Goal: Task Accomplishment & Management: Manage account settings

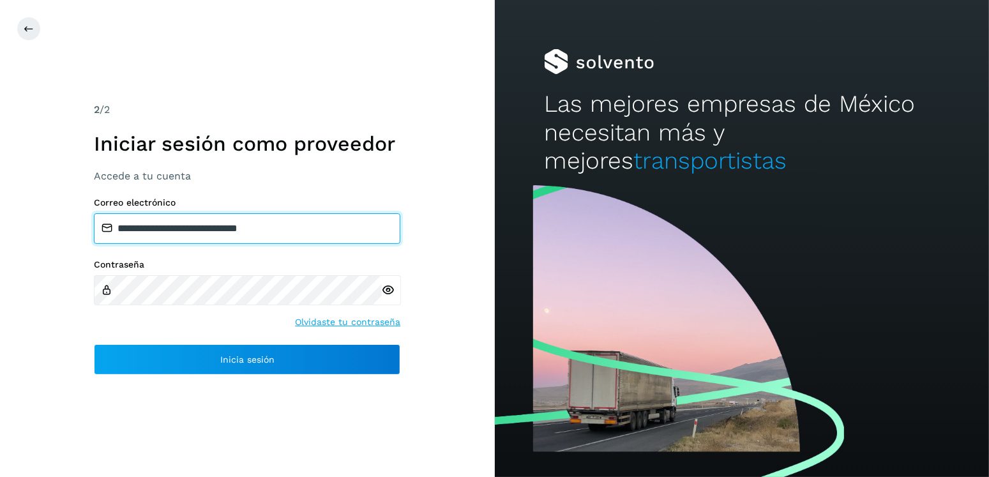
drag, startPoint x: 303, startPoint y: 235, endPoint x: 186, endPoint y: 244, distance: 117.2
click at [186, 244] on div "**********" at bounding box center [247, 286] width 306 height 178
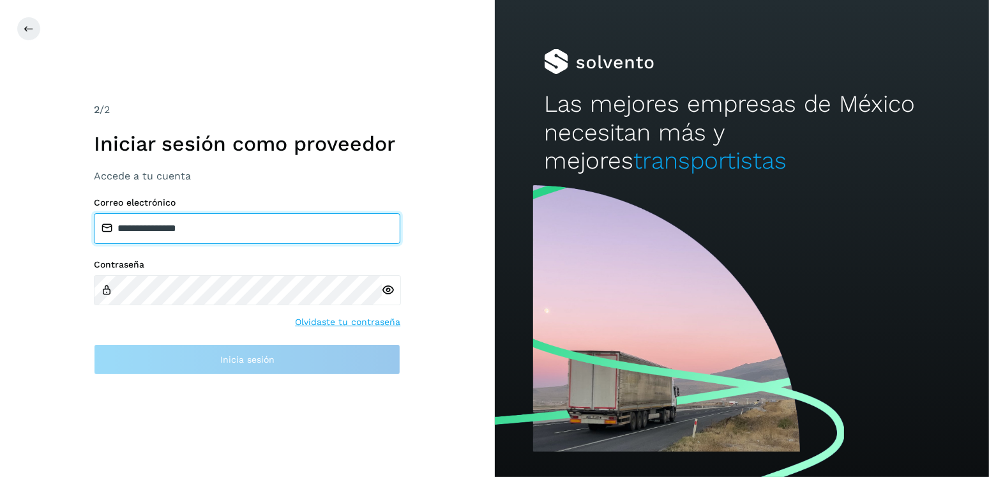
type input "**********"
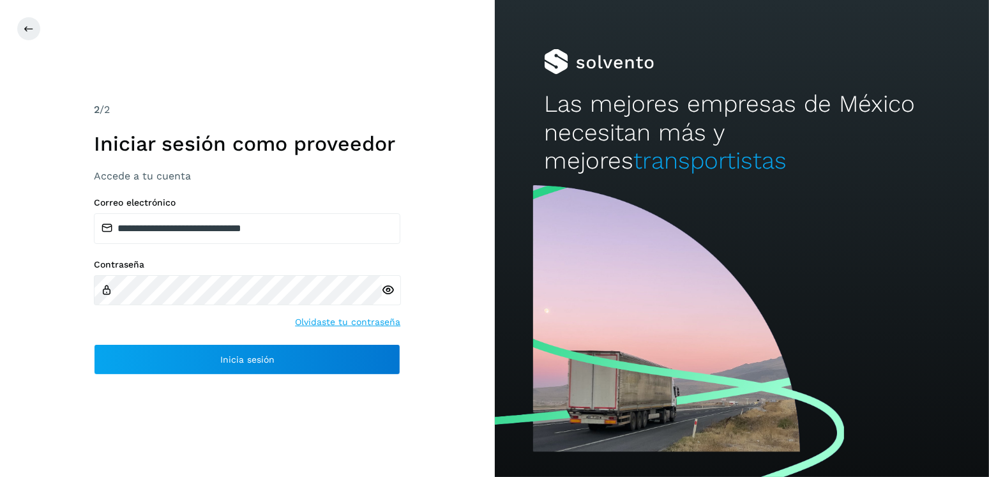
click at [121, 301] on div "Contraseña Olvidaste tu contraseña" at bounding box center [247, 294] width 306 height 70
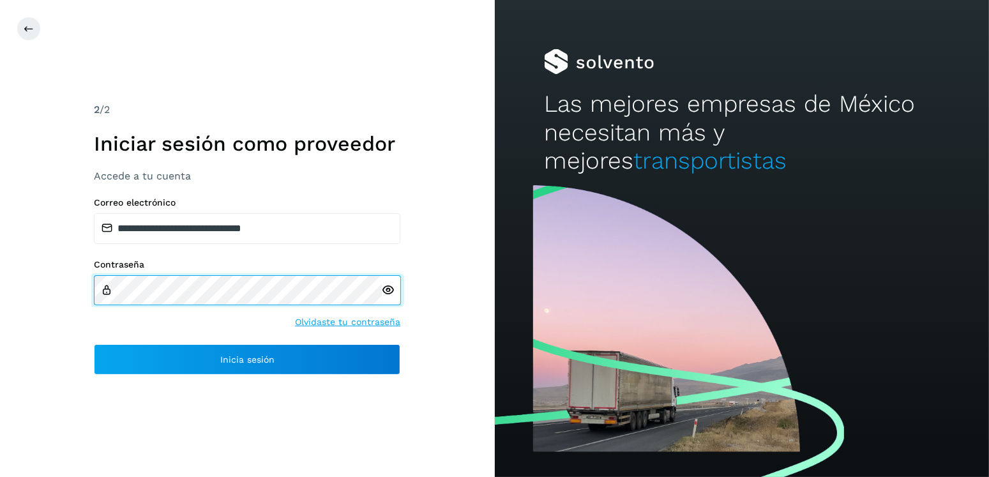
drag, startPoint x: 234, startPoint y: 308, endPoint x: 40, endPoint y: 280, distance: 196.0
click at [40, 280] on div "**********" at bounding box center [247, 238] width 495 height 477
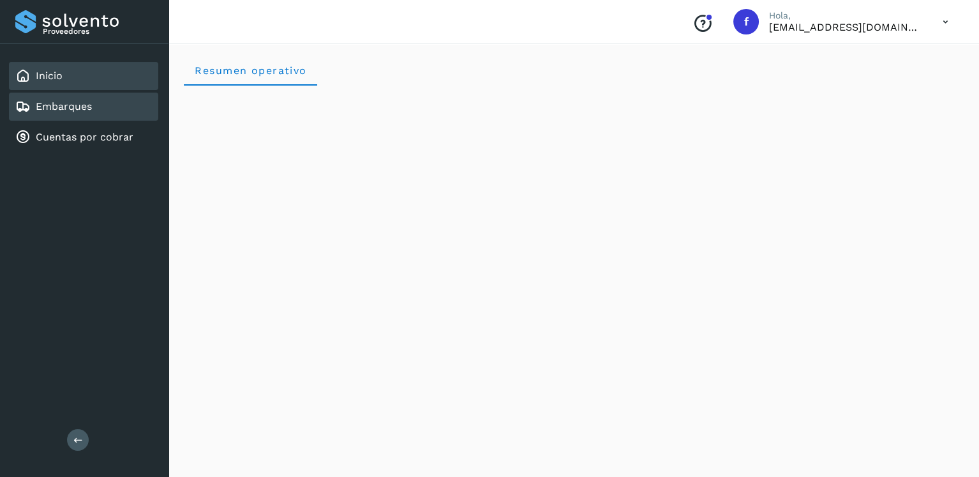
click at [64, 109] on link "Embarques" at bounding box center [64, 106] width 56 height 12
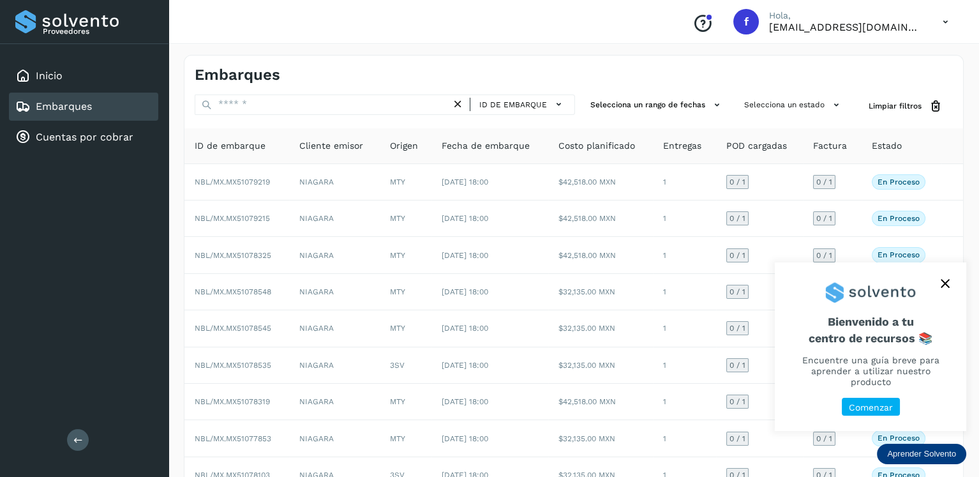
click at [737, 95] on div "ID de embarque Selecciona un rango de fechas Selecciona un estado Limpiar filtr…" at bounding box center [574, 107] width 779 height 24
click at [759, 103] on button "Selecciona un estado" at bounding box center [793, 105] width 109 height 21
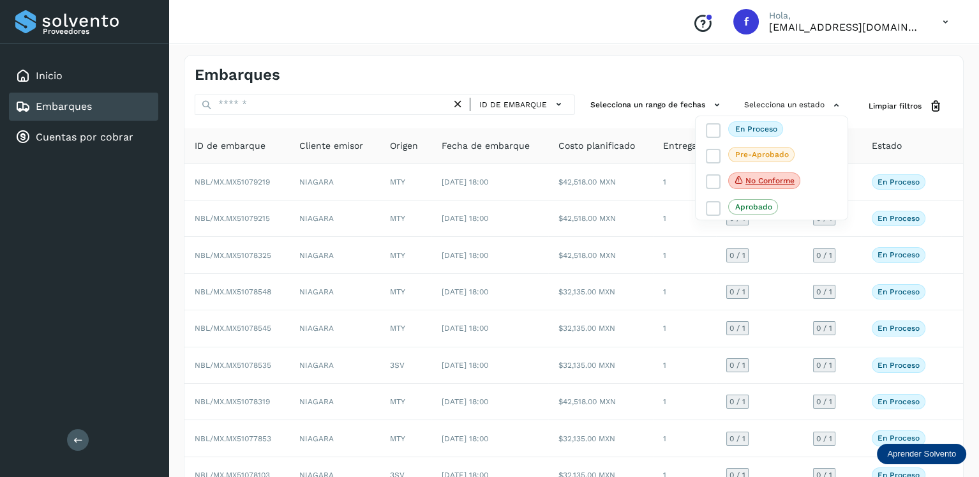
click at [329, 105] on div at bounding box center [489, 238] width 979 height 477
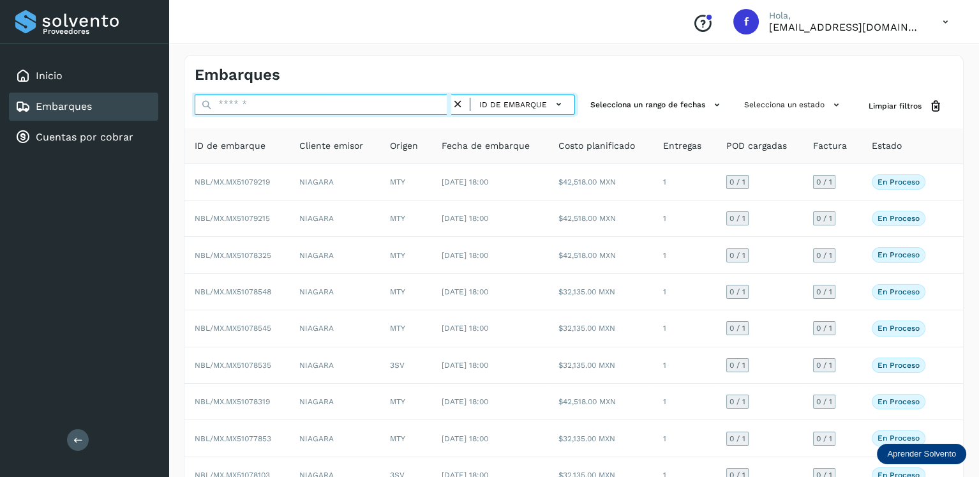
click at [330, 105] on input "text" at bounding box center [323, 105] width 257 height 20
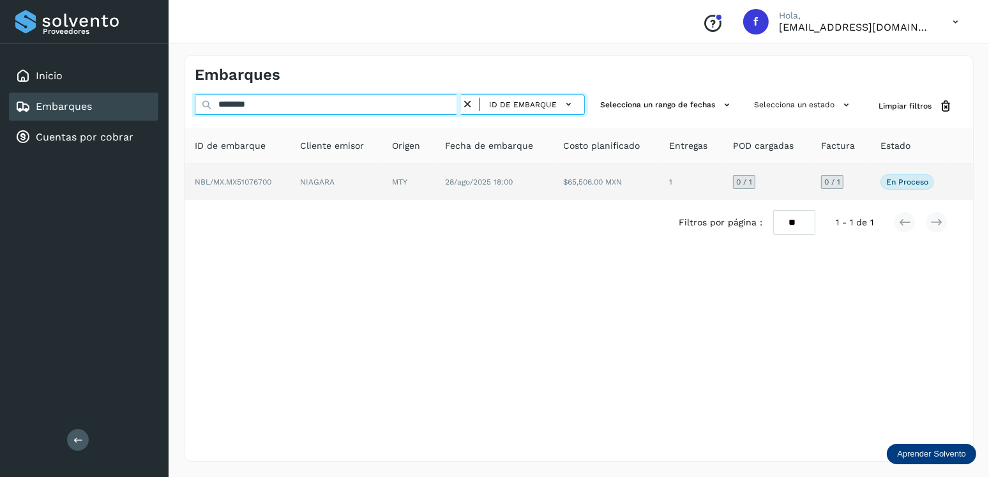
type input "********"
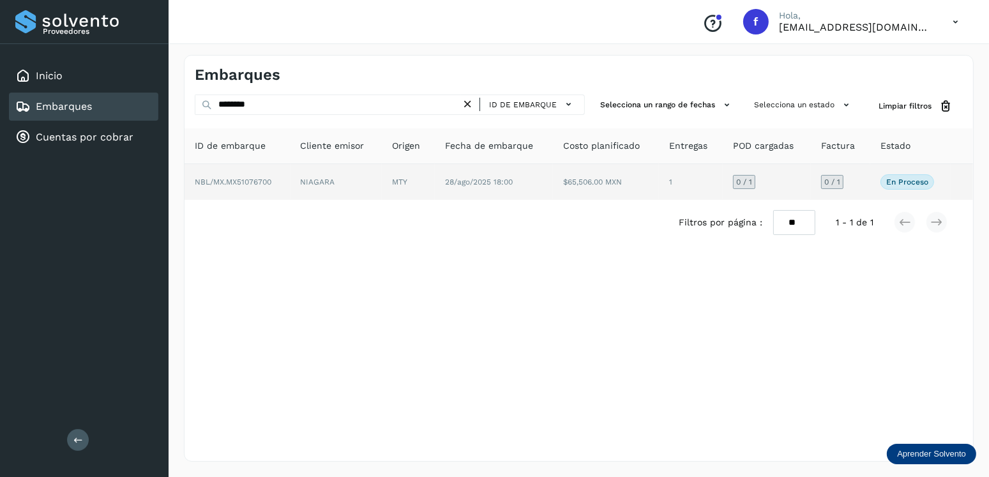
click at [407, 193] on td "MTY" at bounding box center [408, 182] width 53 height 36
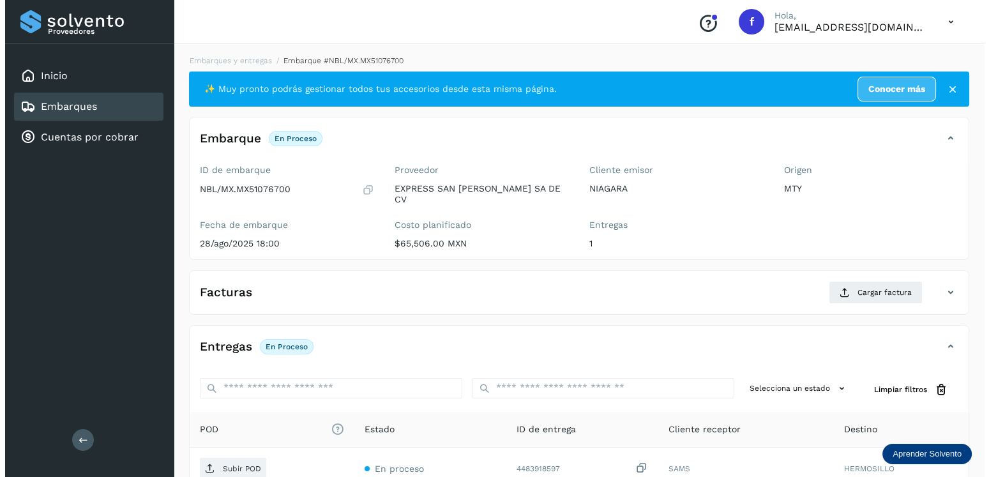
scroll to position [128, 0]
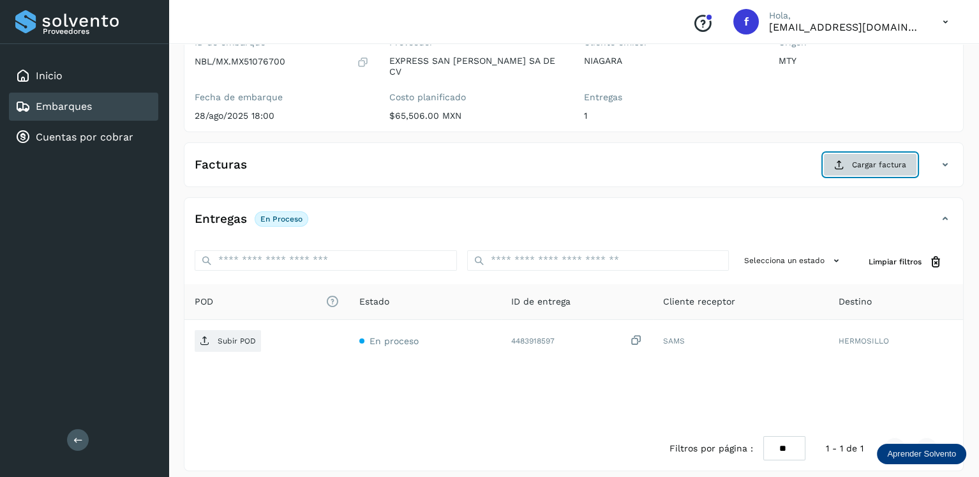
click at [876, 159] on span "Cargar factura" at bounding box center [879, 164] width 54 height 11
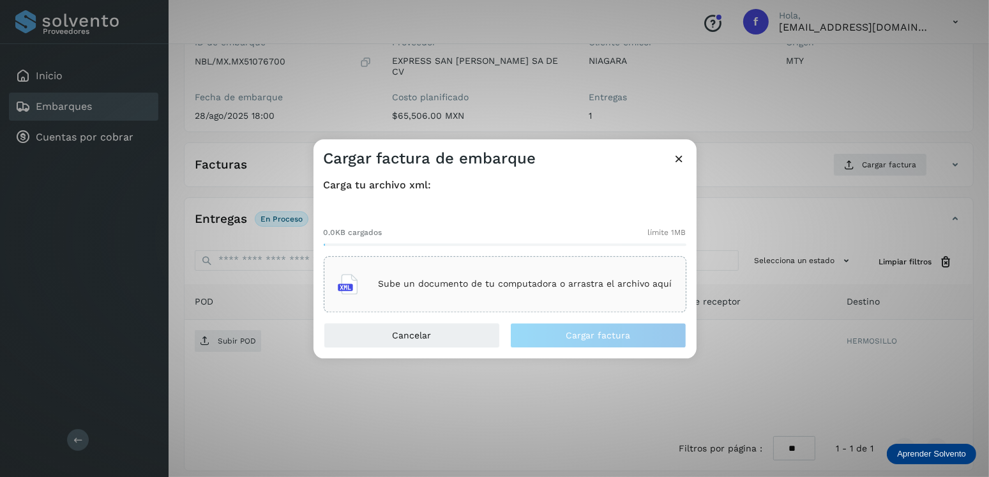
click at [591, 258] on div "Sube un documento de tu computadora o arrastra el archivo aquí" at bounding box center [505, 284] width 363 height 56
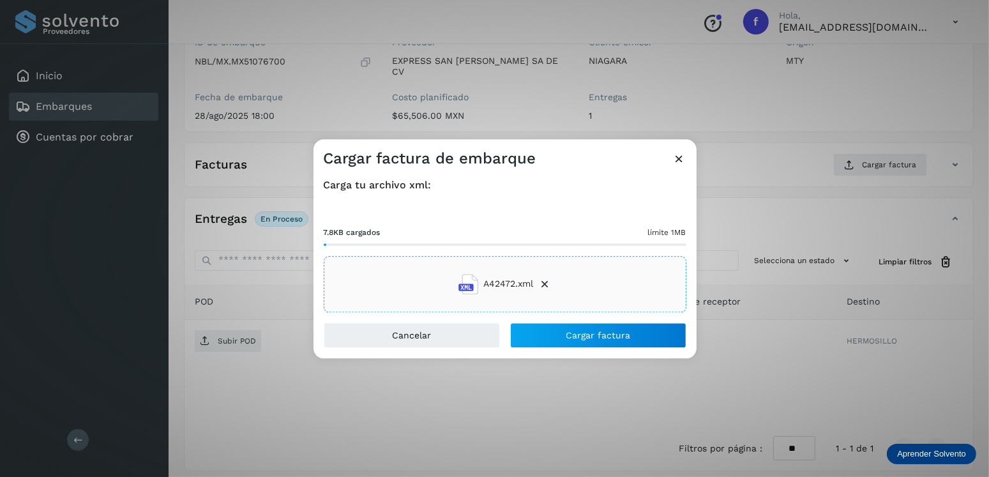
click at [549, 321] on div "Carga tu archivo xml: 7.8KB cargados límite 1MB A42472.xml" at bounding box center [505, 246] width 383 height 154
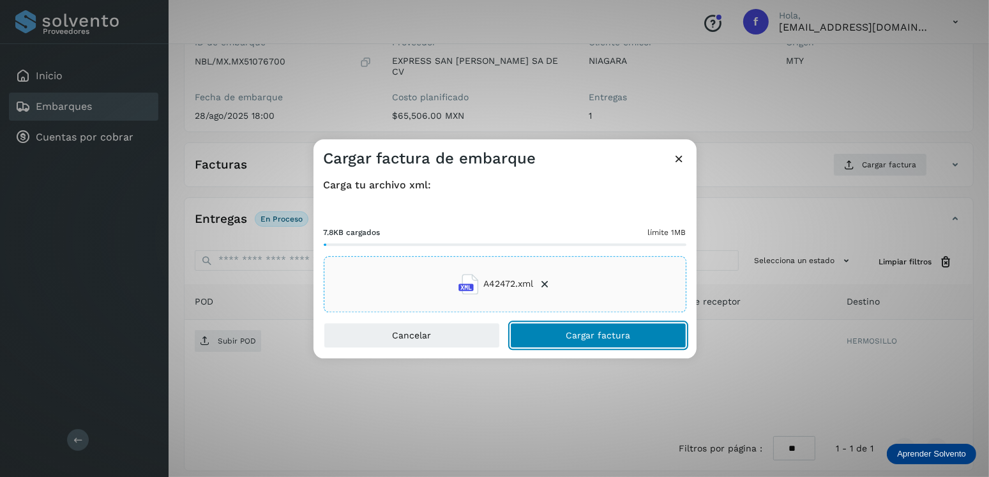
click at [571, 333] on span "Cargar factura" at bounding box center [598, 335] width 64 height 9
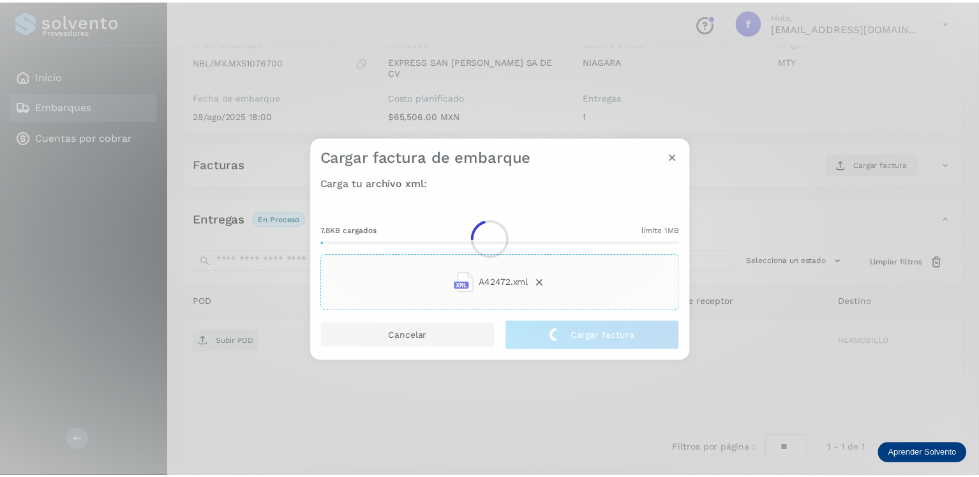
scroll to position [126, 0]
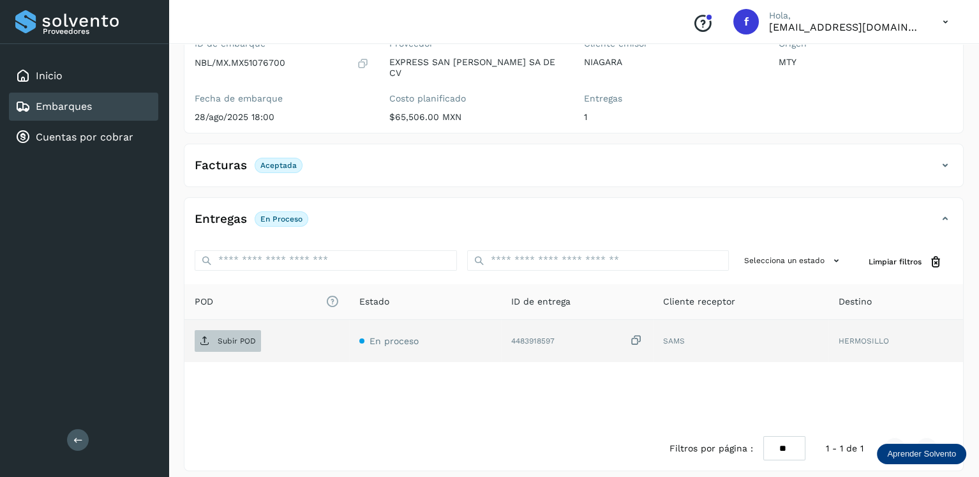
click at [236, 335] on span "Subir POD" at bounding box center [228, 341] width 66 height 20
click at [104, 111] on div "Embarques" at bounding box center [83, 107] width 149 height 28
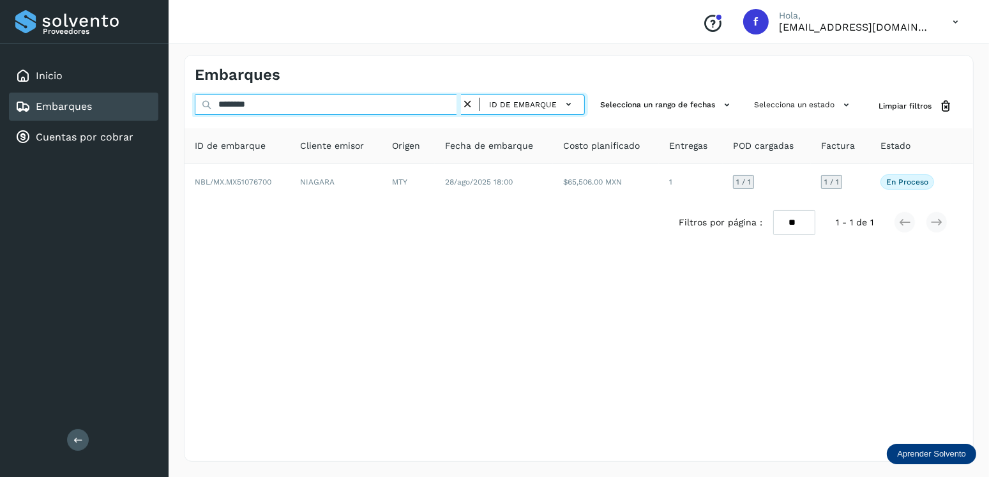
drag, startPoint x: 298, startPoint y: 103, endPoint x: 192, endPoint y: 105, distance: 106.0
click at [192, 105] on div "******** ID de embarque Selecciona un rango de fechas Selecciona un estado Limp…" at bounding box center [579, 107] width 789 height 24
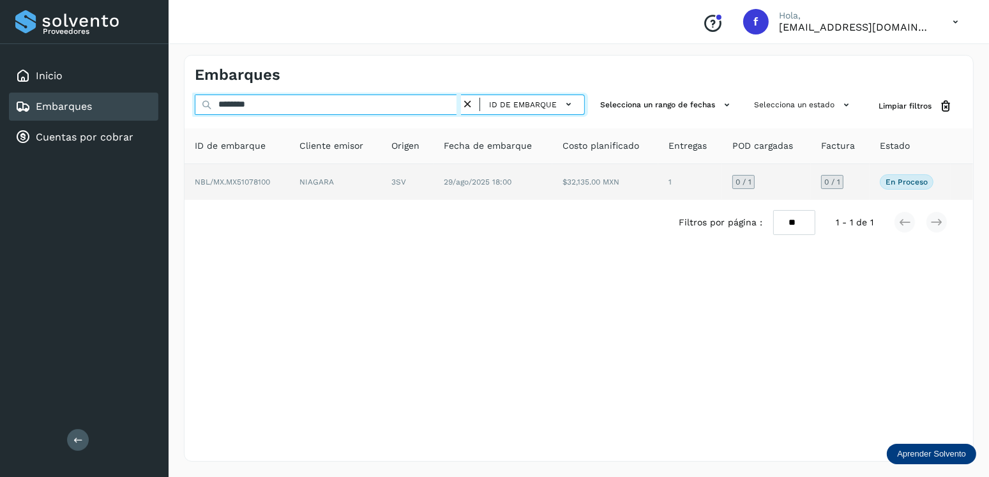
type input "********"
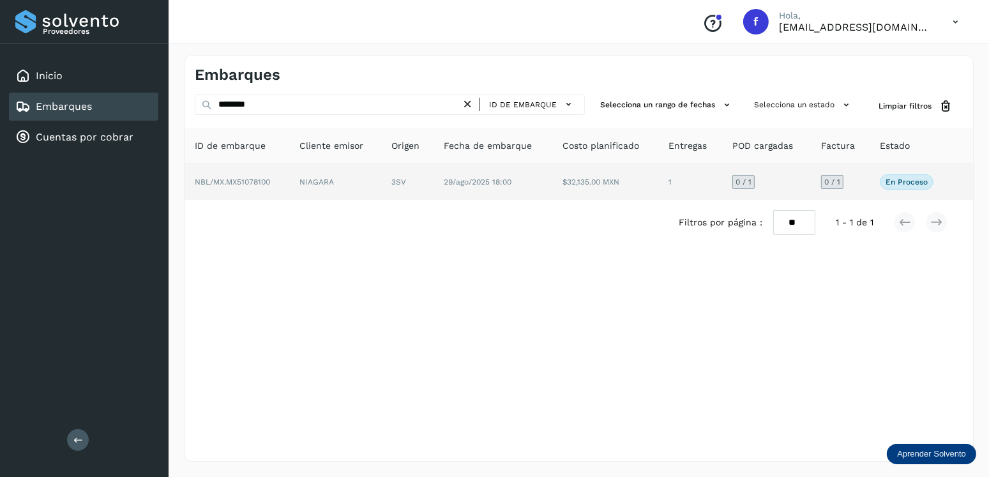
click at [500, 184] on span "29/ago/2025 18:00" at bounding box center [478, 182] width 68 height 9
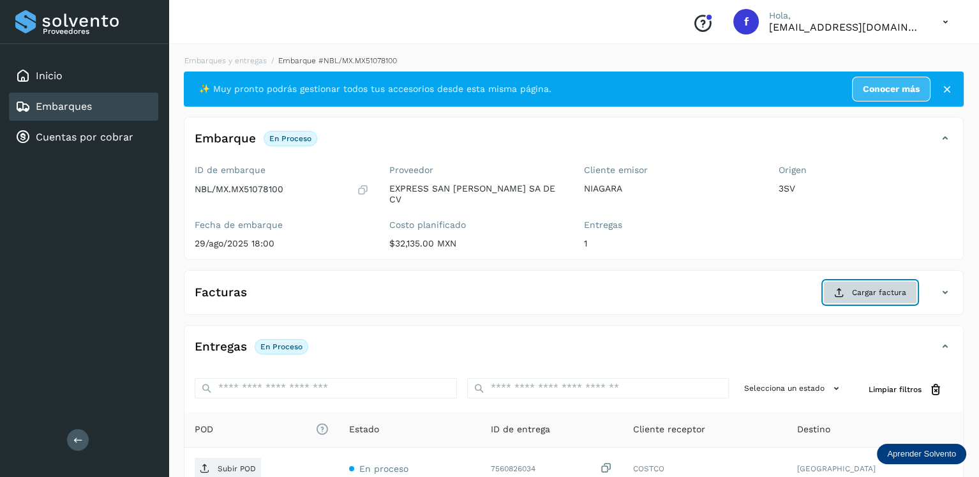
click at [862, 287] on span "Cargar factura" at bounding box center [879, 292] width 54 height 11
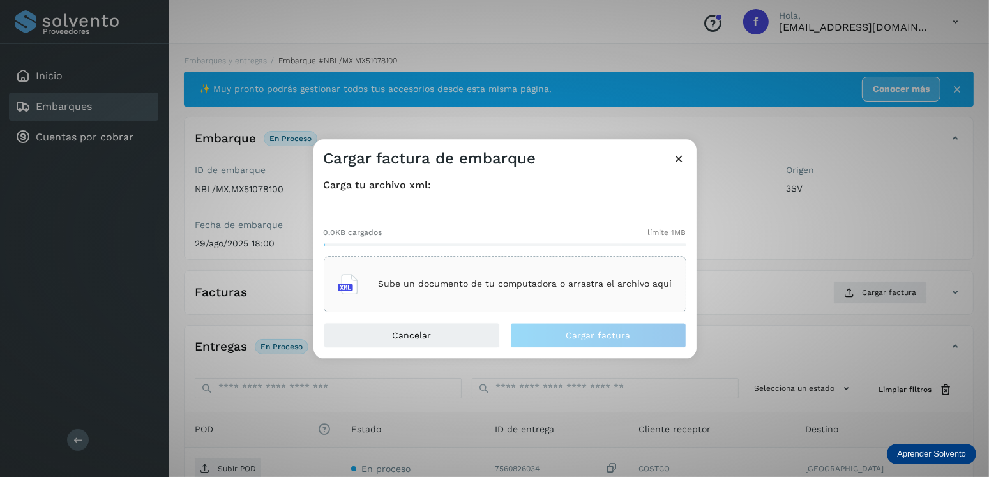
click at [628, 256] on div "Sube un documento de tu computadora o arrastra el archivo aquí" at bounding box center [505, 284] width 363 height 56
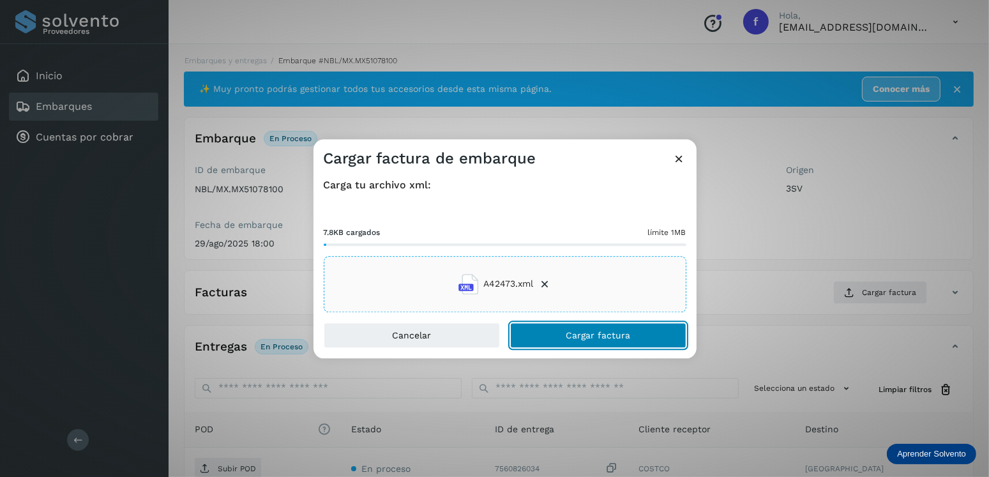
click at [564, 322] on button "Cargar factura" at bounding box center [598, 335] width 176 height 26
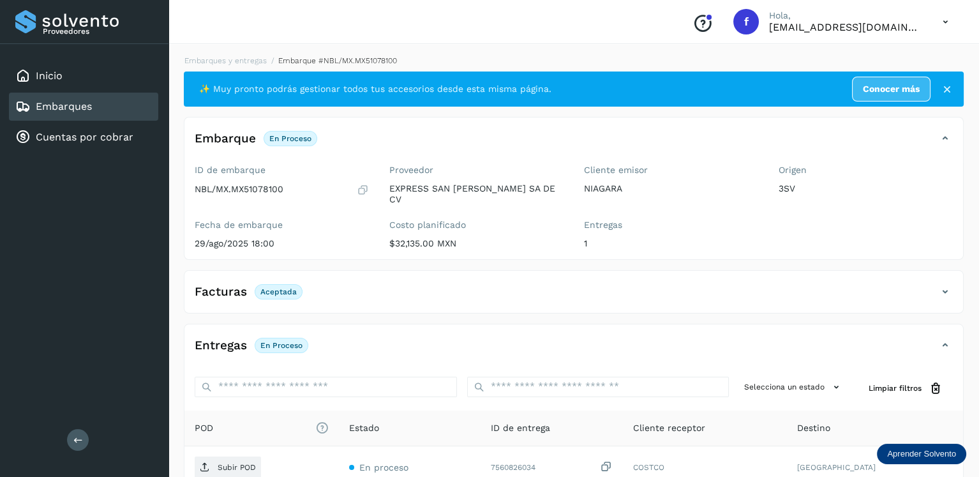
scroll to position [126, 0]
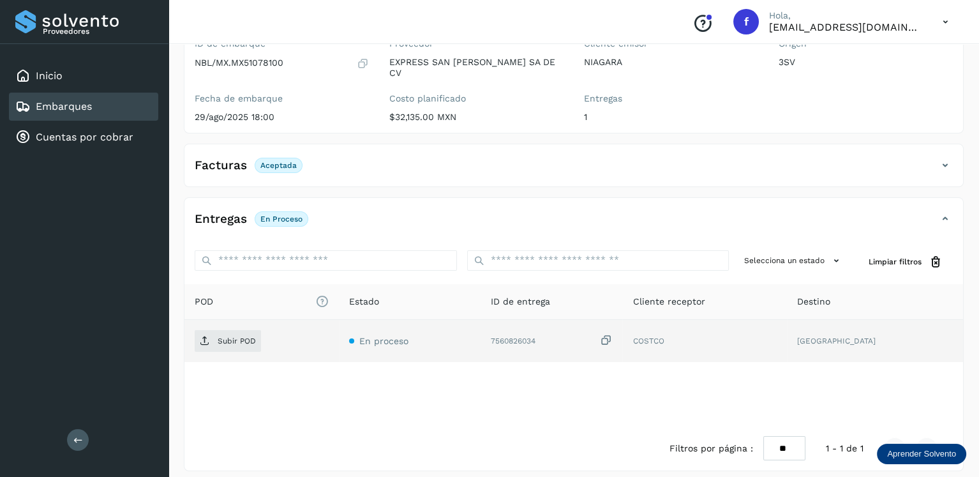
click at [261, 330] on div "Subir POD" at bounding box center [262, 341] width 134 height 22
click at [258, 331] on span "Subir POD" at bounding box center [228, 341] width 66 height 20
click at [98, 102] on div "Embarques" at bounding box center [83, 107] width 149 height 28
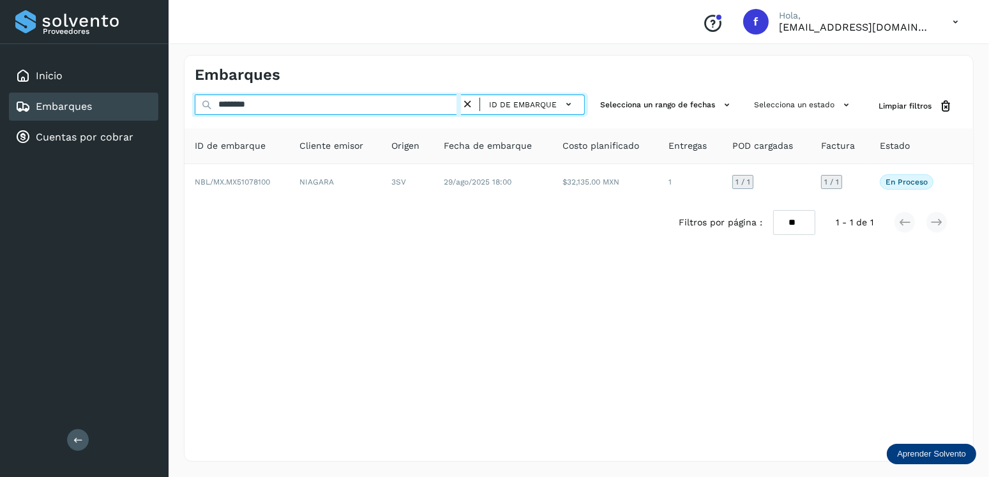
drag, startPoint x: 289, startPoint y: 101, endPoint x: 201, endPoint y: 109, distance: 88.5
click at [201, 109] on div "******** ID de embarque" at bounding box center [390, 107] width 390 height 24
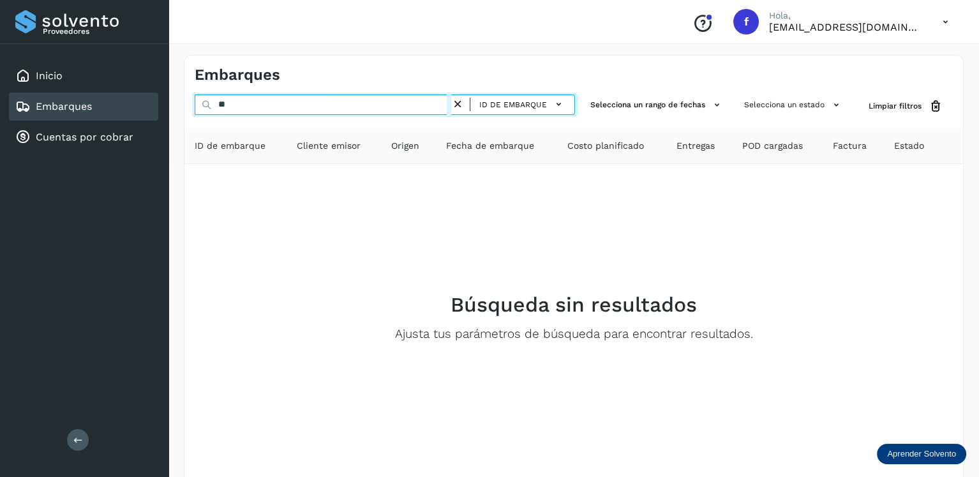
type input "*"
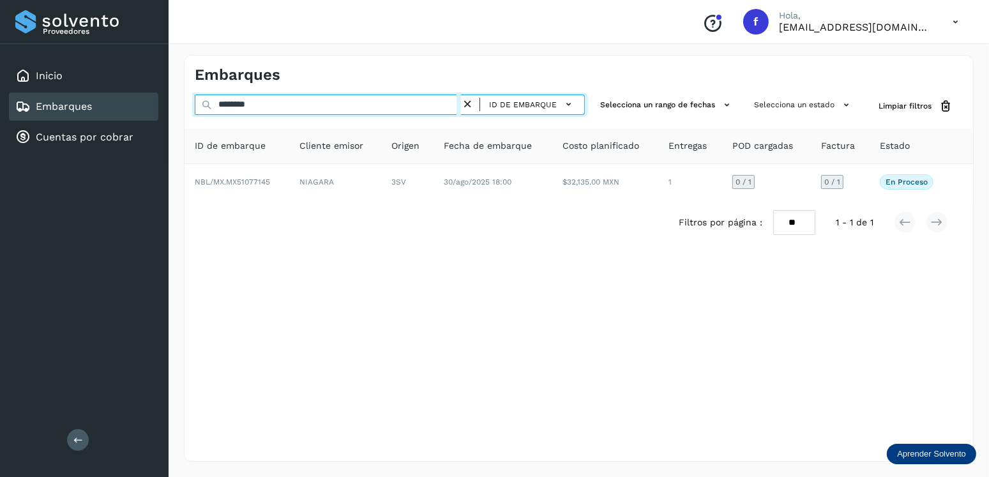
type input "********"
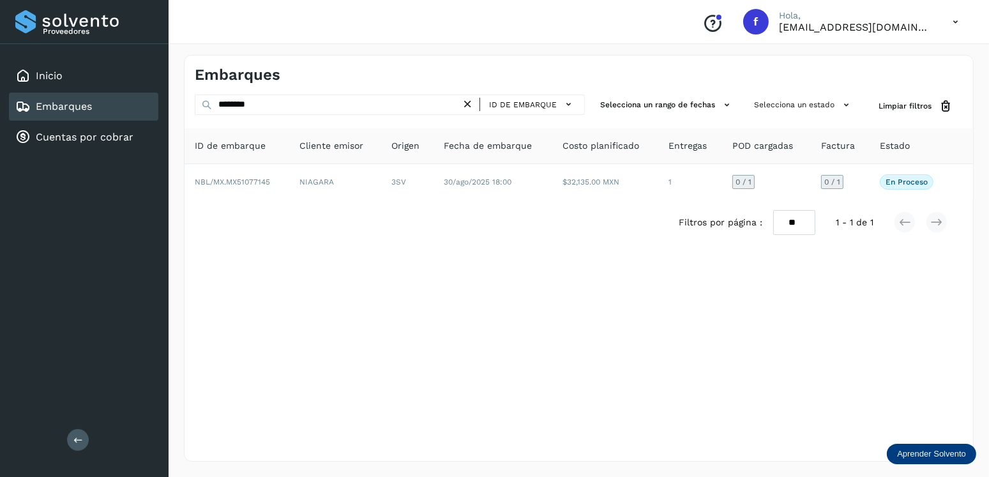
click at [480, 206] on div "Filtros por página : ** ** ** 1 - 1 de 1" at bounding box center [579, 222] width 789 height 45
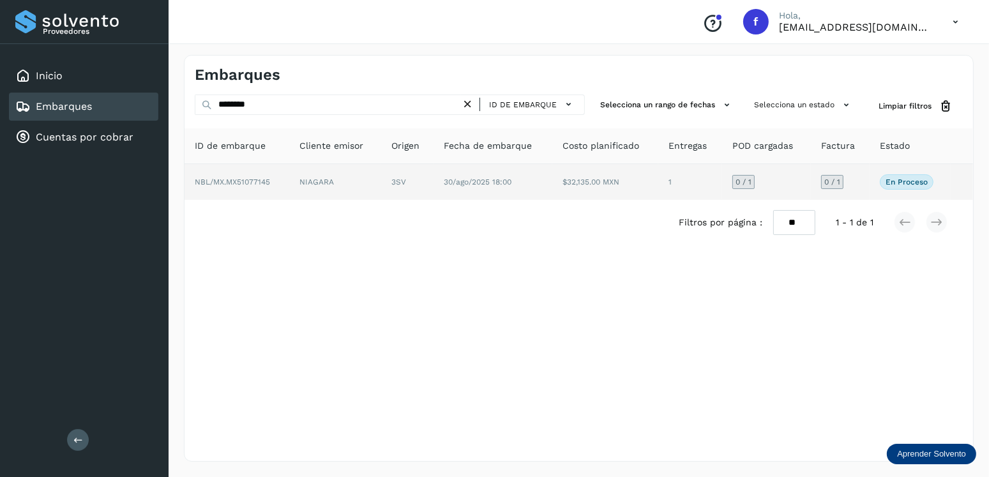
click at [493, 192] on td "30/ago/2025 18:00" at bounding box center [493, 182] width 118 height 36
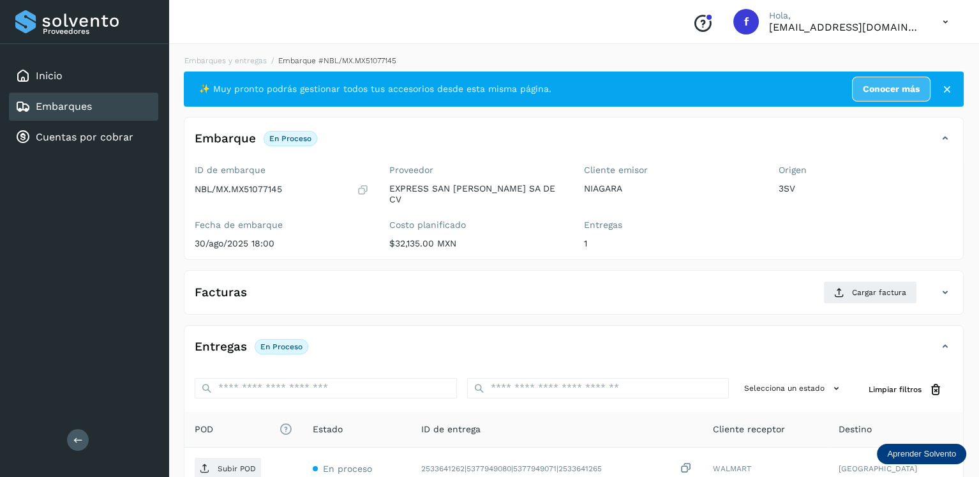
click at [845, 270] on div "Facturas Cargar factura Aún no has subido ninguna factura" at bounding box center [574, 292] width 780 height 45
click at [854, 281] on button "Cargar factura" at bounding box center [871, 292] width 94 height 23
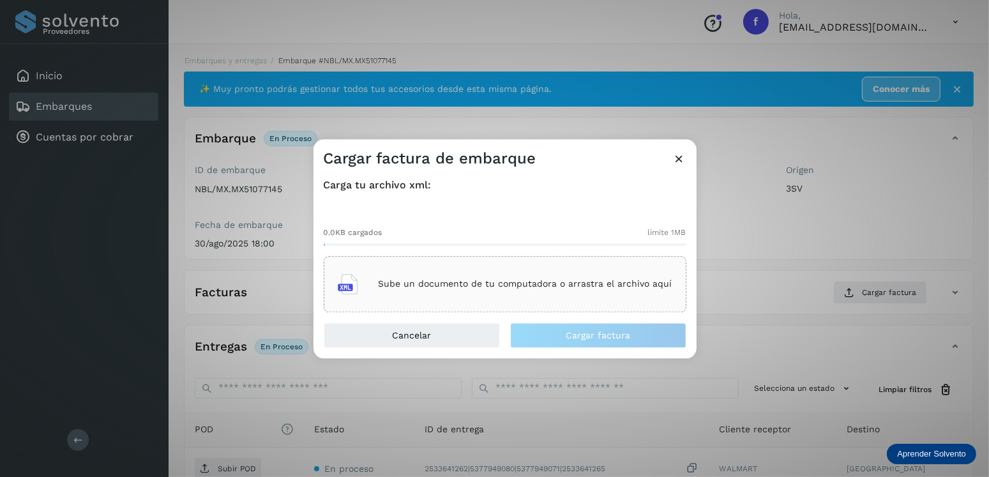
click at [602, 268] on div "Sube un documento de tu computadora o arrastra el archivo aquí" at bounding box center [505, 284] width 335 height 34
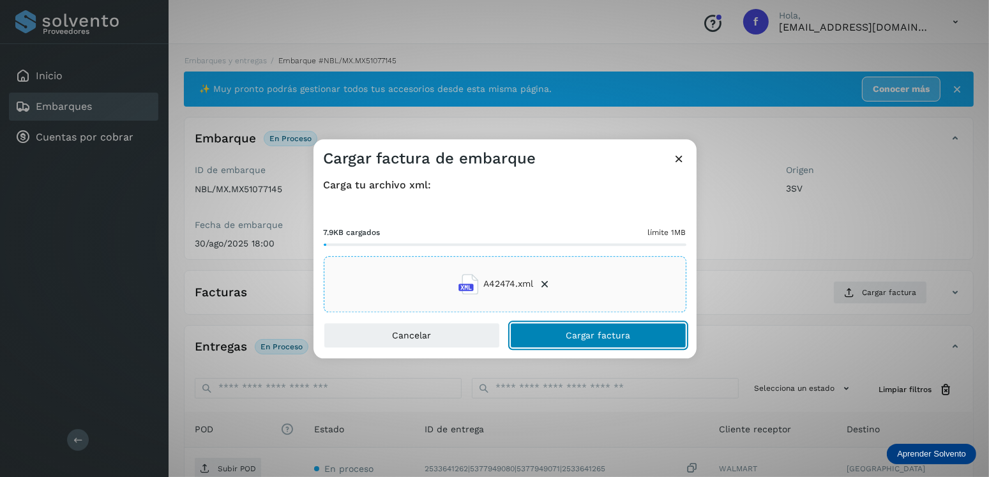
click at [560, 341] on button "Cargar factura" at bounding box center [598, 335] width 176 height 26
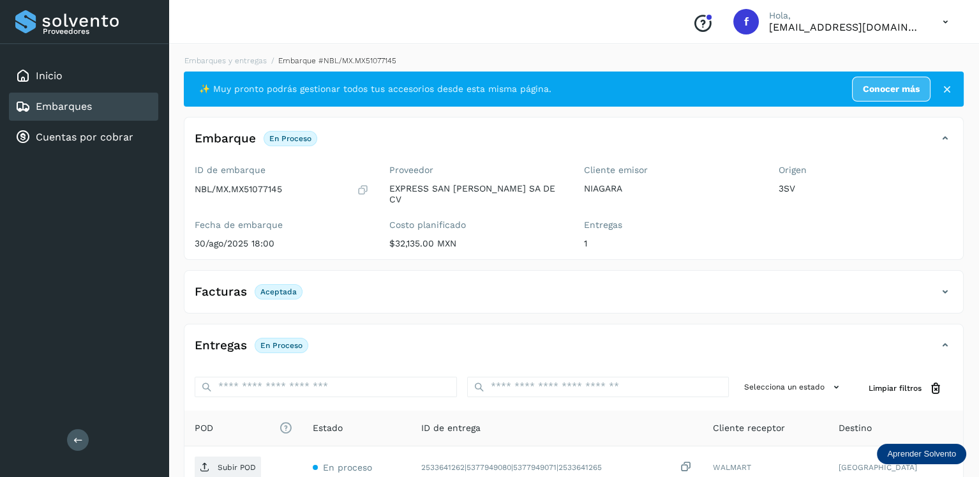
scroll to position [126, 0]
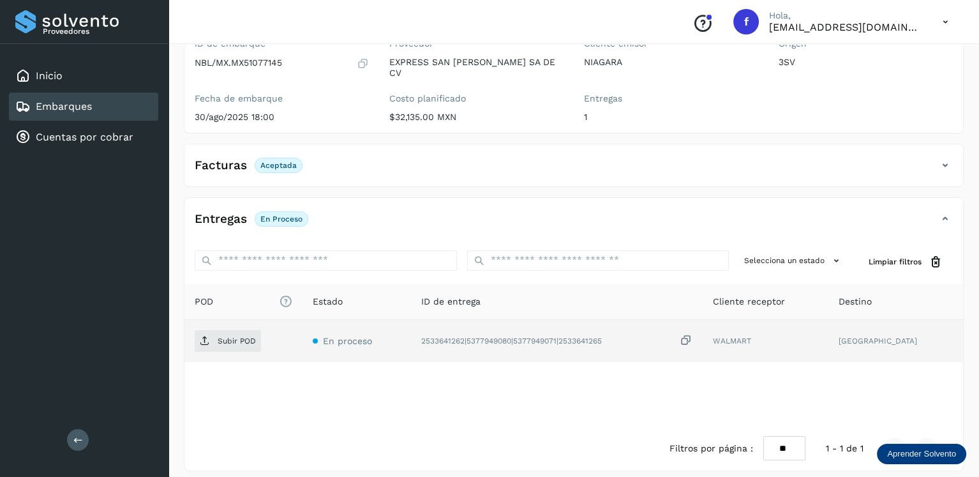
click at [261, 330] on div "Subir POD" at bounding box center [244, 341] width 98 height 22
click at [256, 331] on span "Subir POD" at bounding box center [228, 341] width 66 height 20
click at [112, 114] on div "Embarques" at bounding box center [83, 107] width 149 height 28
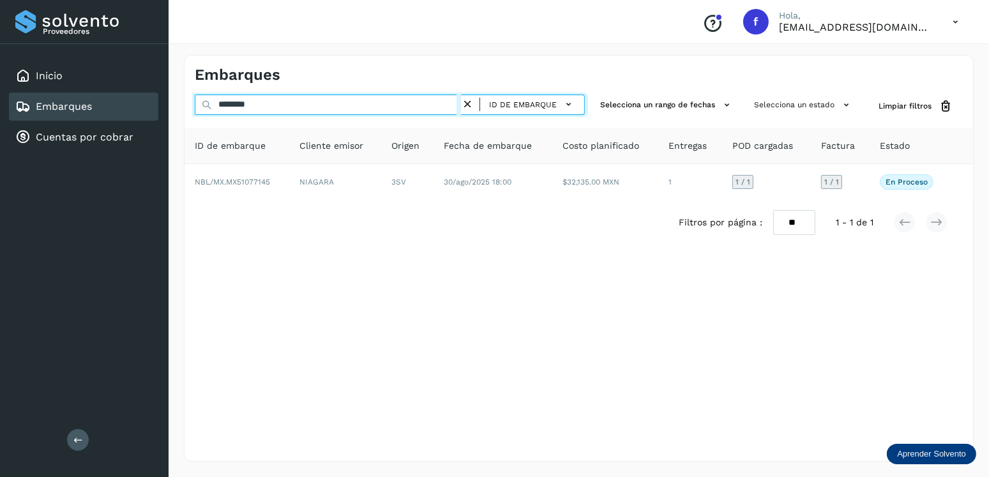
drag, startPoint x: 267, startPoint y: 104, endPoint x: 193, endPoint y: 112, distance: 73.8
click at [193, 112] on div "******** ID de embarque Selecciona un rango de fechas Selecciona un estado Limp…" at bounding box center [579, 107] width 789 height 24
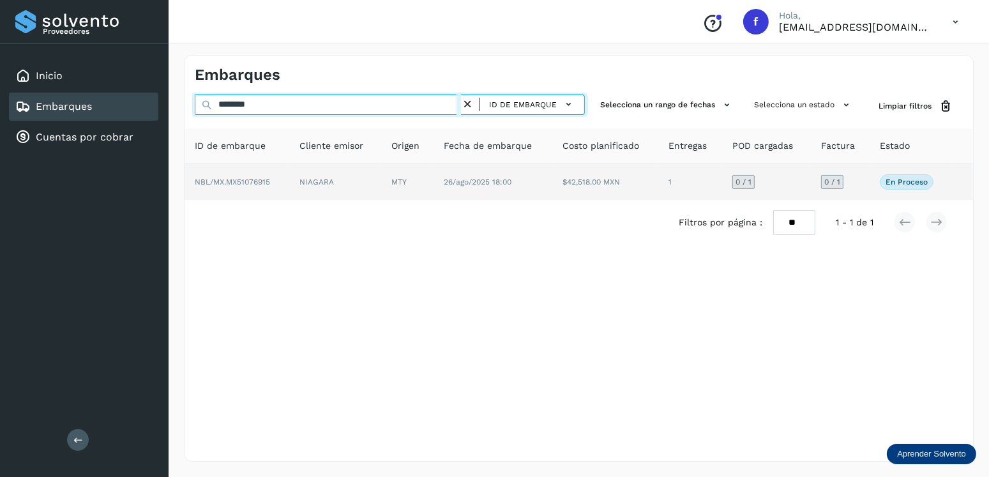
type input "********"
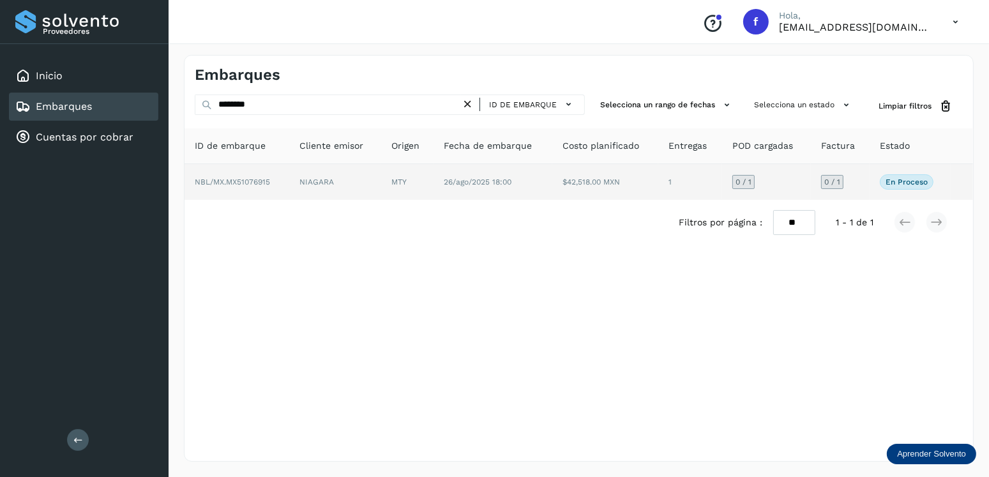
click at [460, 185] on span "26/ago/2025 18:00" at bounding box center [478, 182] width 68 height 9
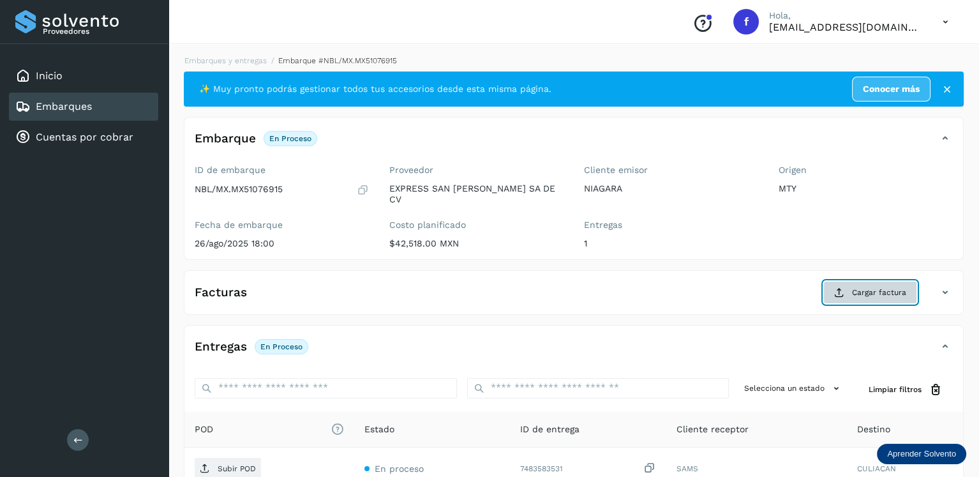
click at [853, 281] on button "Cargar factura" at bounding box center [871, 292] width 94 height 23
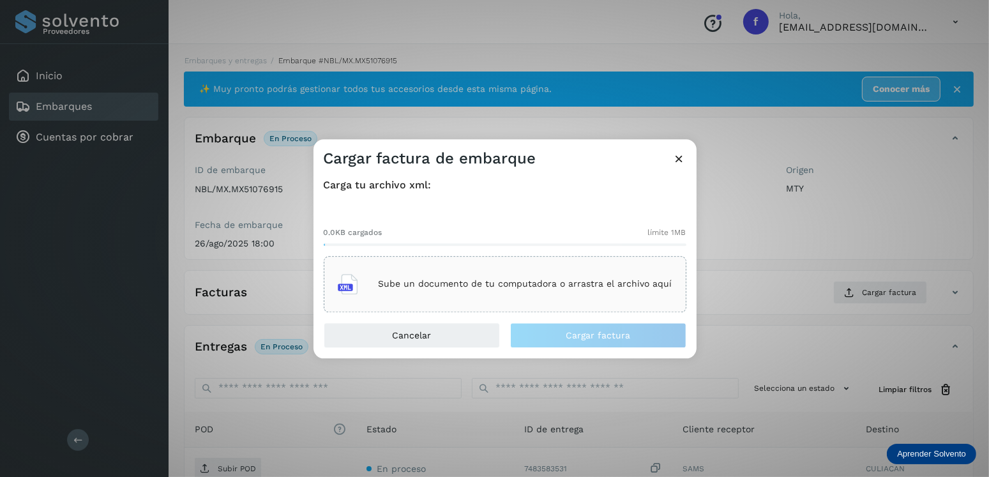
click at [625, 269] on div "Sube un documento de tu computadora o arrastra el archivo aquí" at bounding box center [505, 284] width 335 height 34
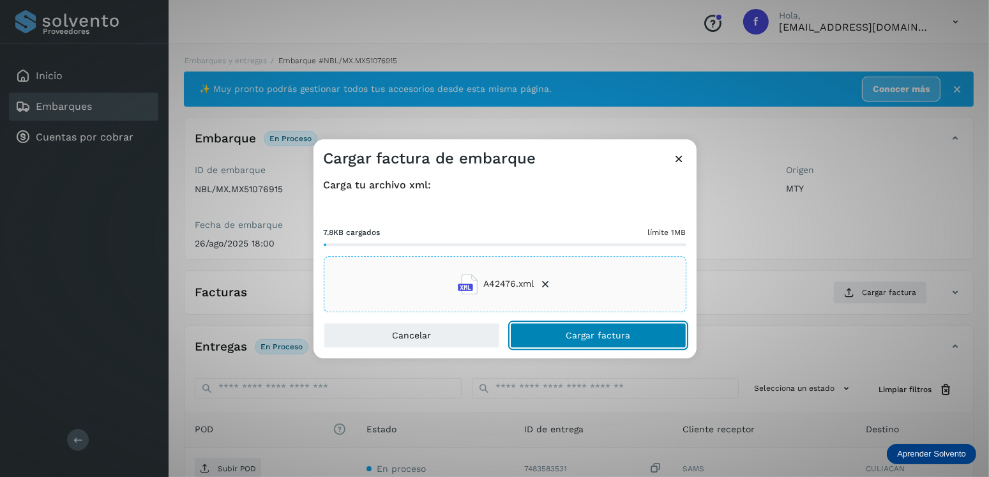
click at [591, 340] on button "Cargar factura" at bounding box center [598, 335] width 176 height 26
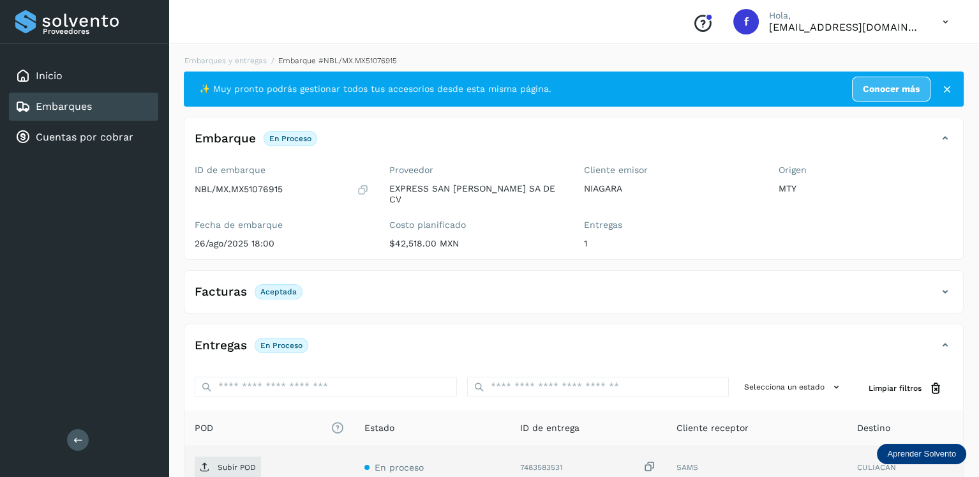
scroll to position [126, 0]
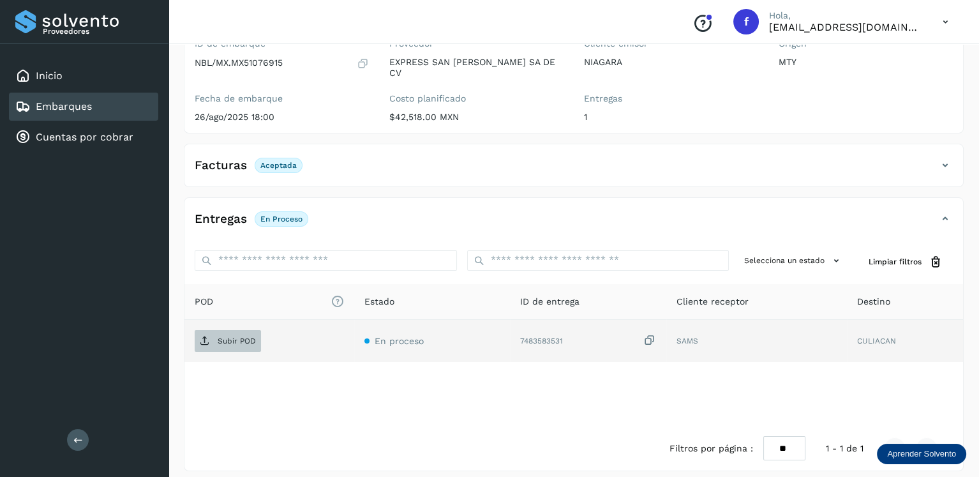
click at [245, 337] on p "Subir POD" at bounding box center [237, 341] width 38 height 9
click at [114, 104] on div "Embarques" at bounding box center [83, 107] width 149 height 28
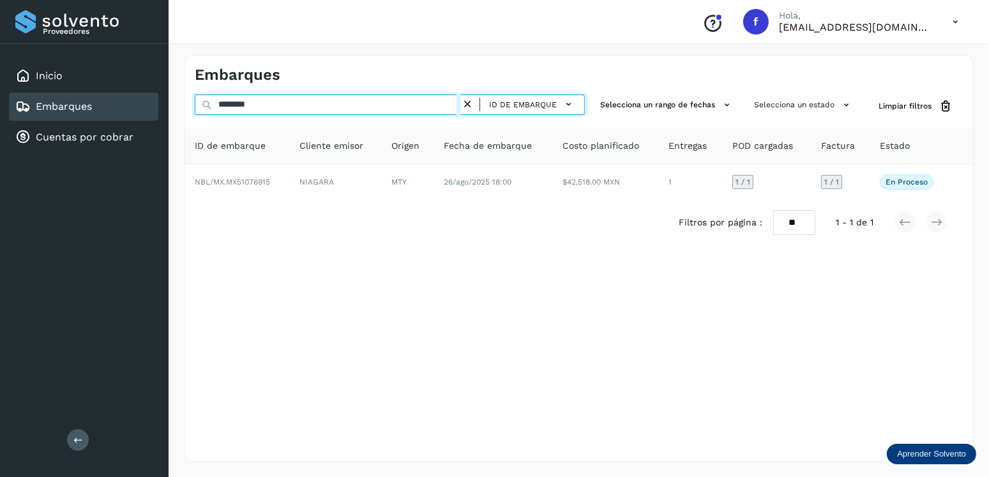
drag, startPoint x: 345, startPoint y: 102, endPoint x: 179, endPoint y: 102, distance: 166.0
click at [179, 102] on div "Embarques ******** ID de embarque Selecciona un rango de fechas Selecciona un e…" at bounding box center [579, 258] width 820 height 437
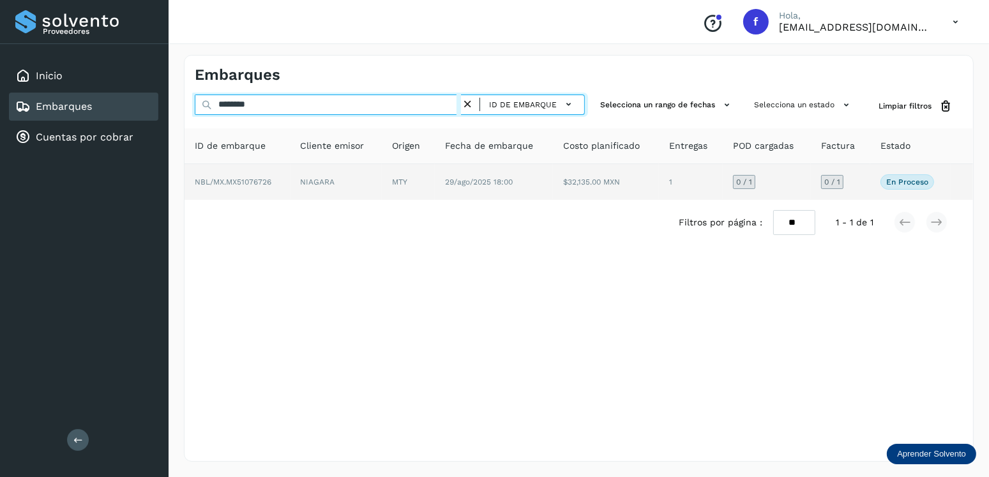
type input "********"
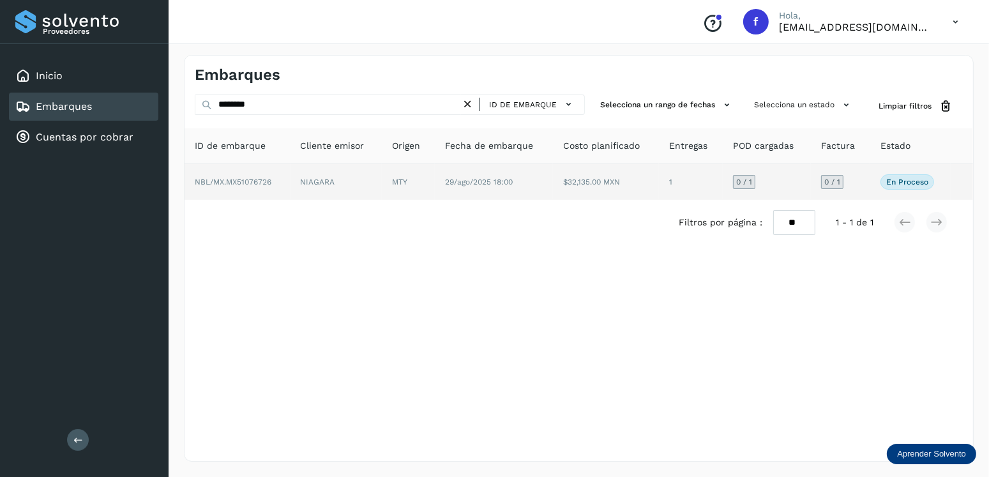
click at [605, 190] on td "$32,135.00 MXN" at bounding box center [606, 182] width 106 height 36
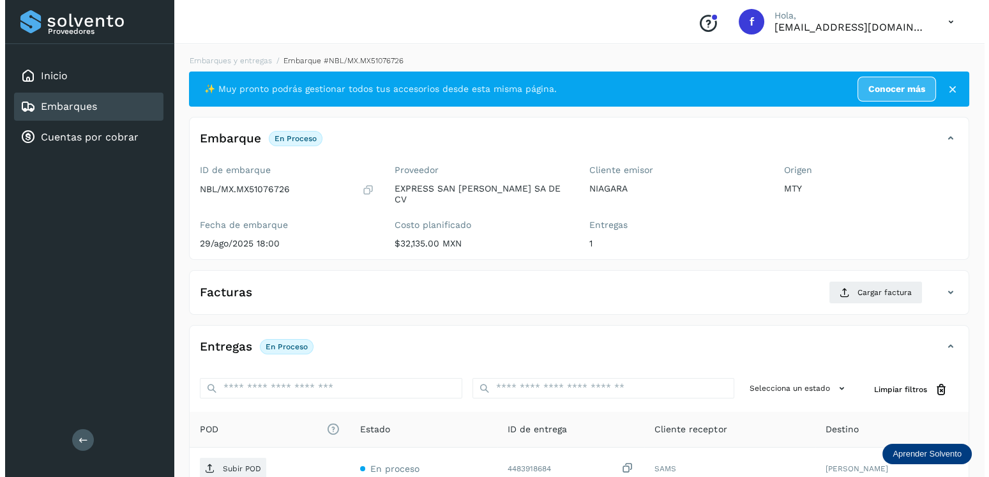
scroll to position [128, 0]
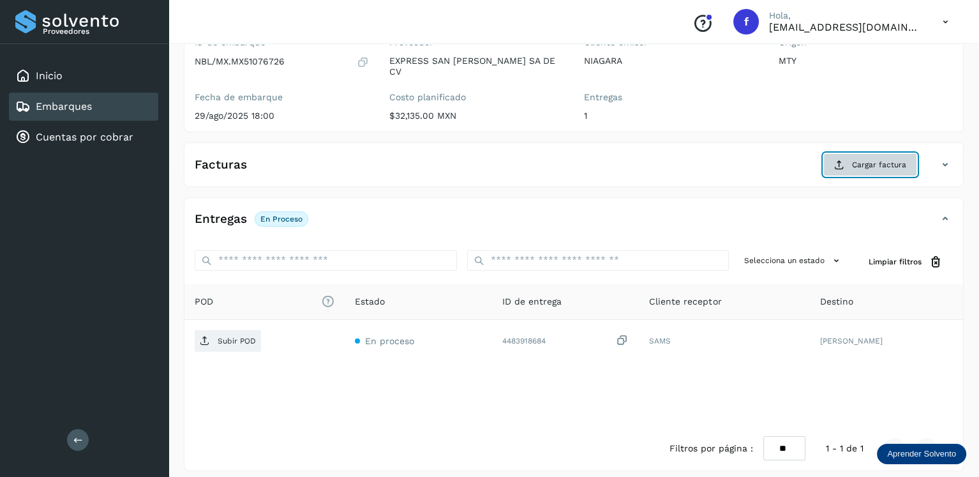
click at [851, 153] on button "Cargar factura" at bounding box center [871, 164] width 94 height 23
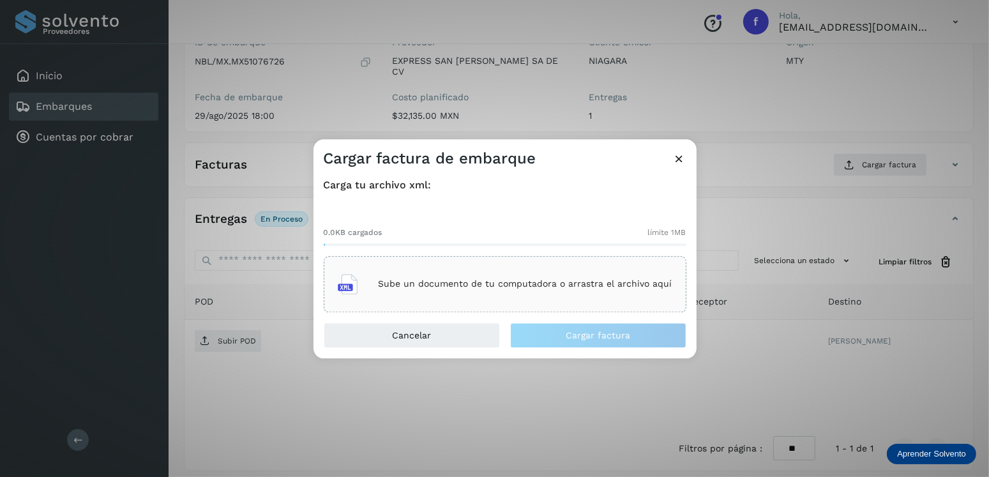
click at [501, 252] on div "0.0KB cargados límite 1MB Sube un documento de tu computadora o arrastra el arc…" at bounding box center [505, 259] width 363 height 106
click at [505, 255] on div "0.0KB cargados límite 1MB Sube un documento de tu computadora o arrastra el arc…" at bounding box center [505, 259] width 363 height 106
click at [506, 258] on div "Sube un documento de tu computadora o arrastra el archivo aquí" at bounding box center [505, 284] width 363 height 56
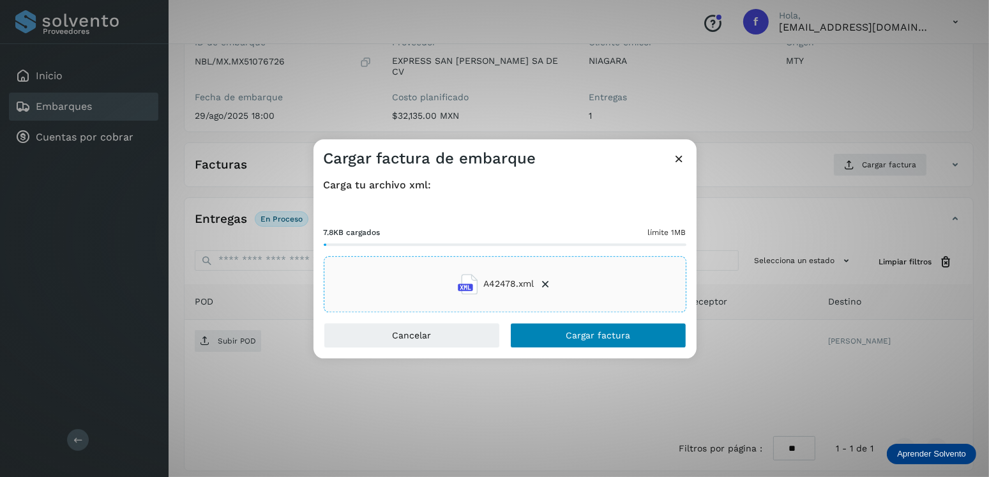
drag, startPoint x: 566, startPoint y: 319, endPoint x: 575, endPoint y: 323, distance: 9.7
click at [566, 319] on div "Carga tu archivo xml: 7.8KB cargados límite 1MB A42478.xml" at bounding box center [505, 246] width 383 height 154
click at [575, 323] on button "Cargar factura" at bounding box center [598, 335] width 176 height 26
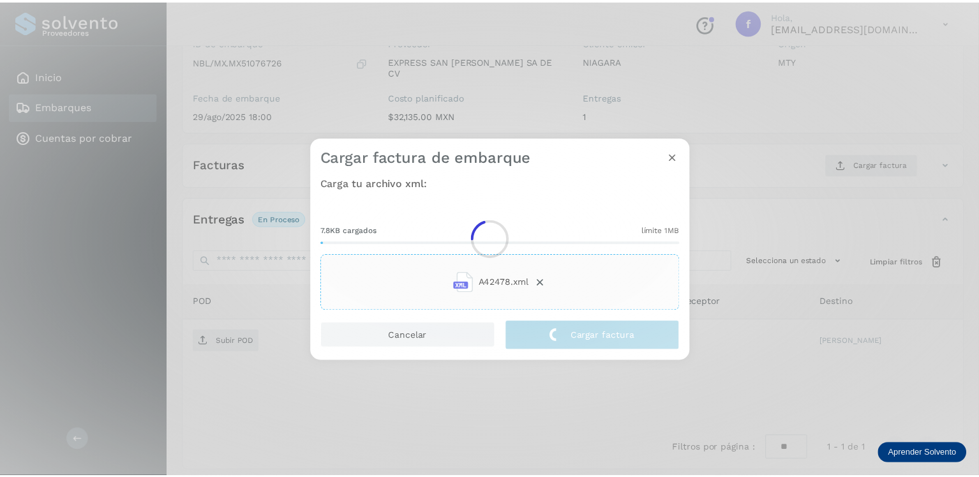
scroll to position [126, 0]
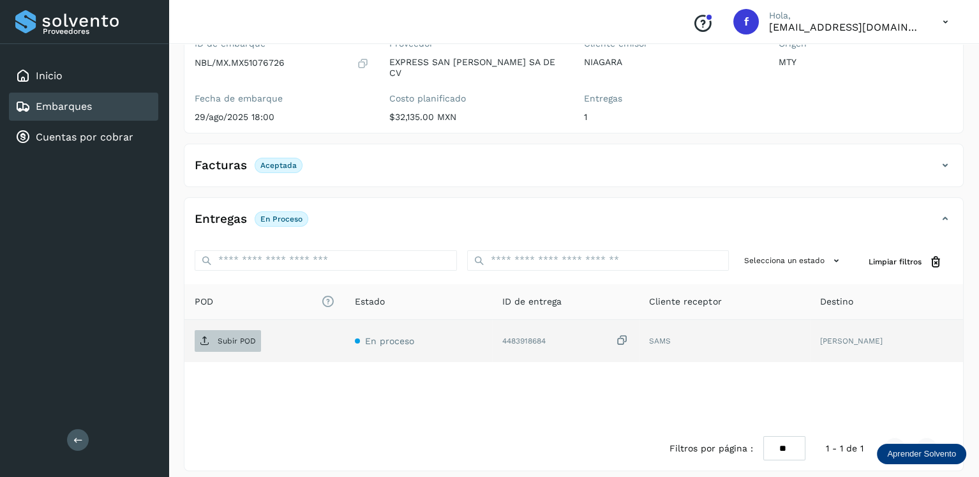
click at [254, 331] on span "Subir POD" at bounding box center [228, 341] width 66 height 20
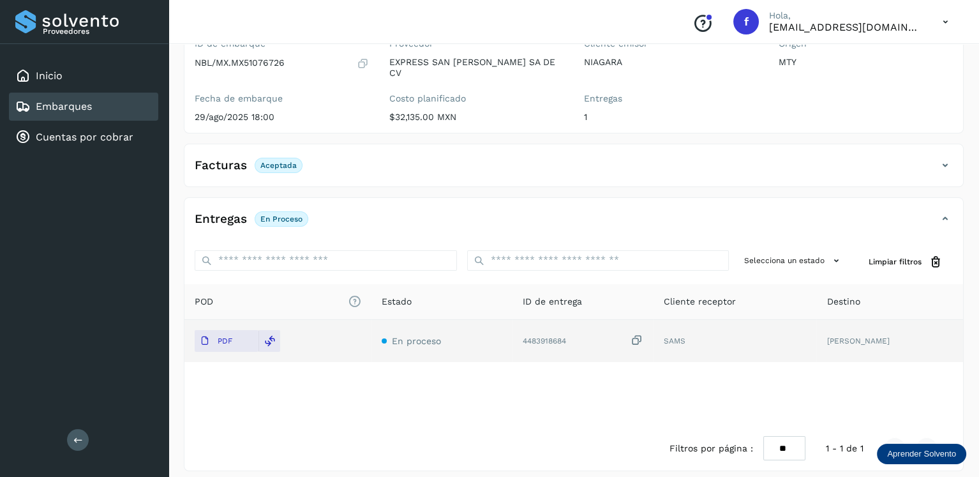
scroll to position [0, 0]
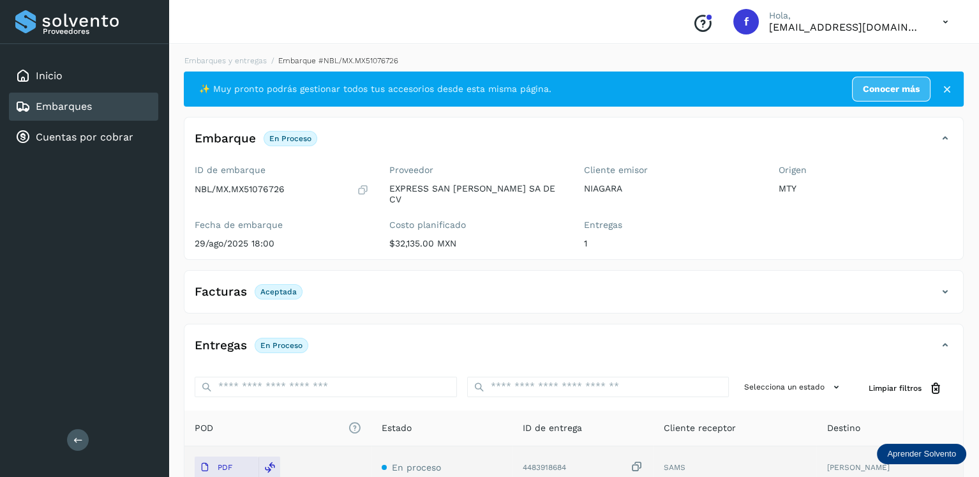
click at [514, 335] on div "Entregas En proceso" at bounding box center [561, 346] width 753 height 22
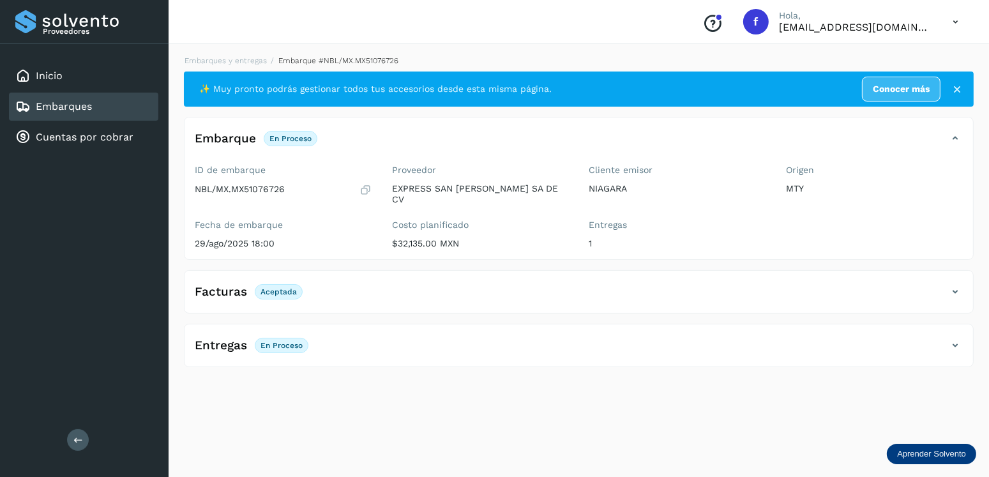
click at [514, 335] on div "Entregas En proceso" at bounding box center [566, 346] width 763 height 22
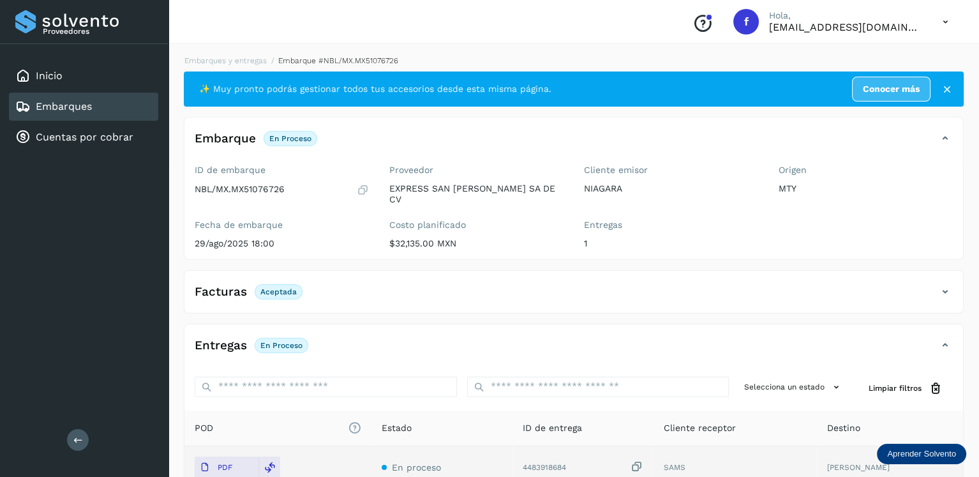
scroll to position [126, 0]
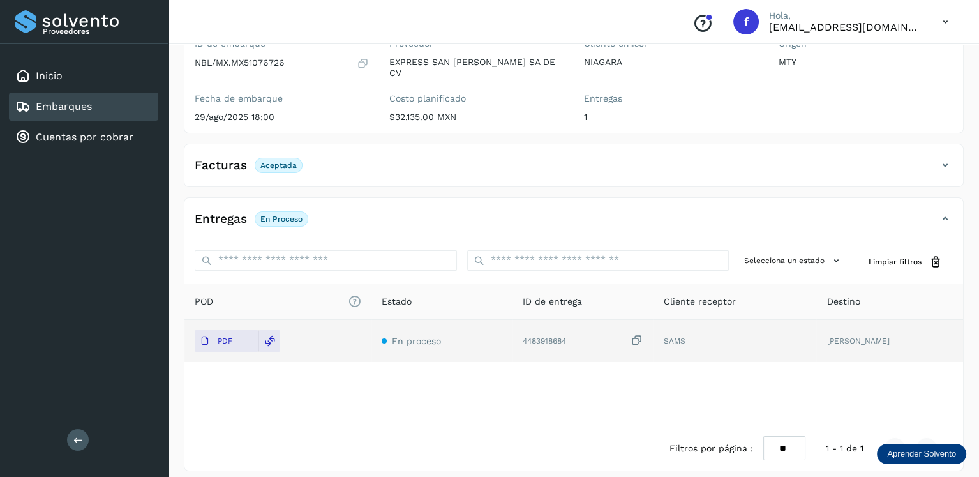
click at [327, 213] on div "Entregas En proceso" at bounding box center [561, 219] width 753 height 22
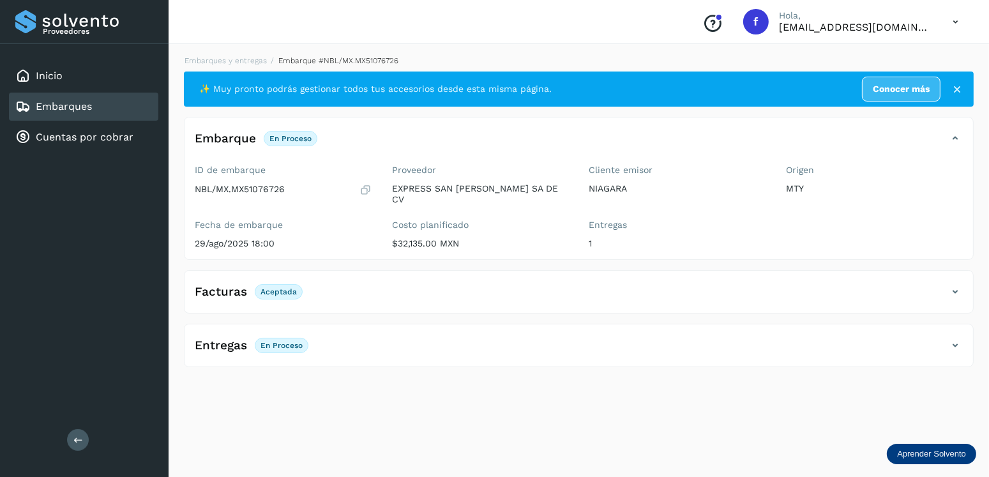
click at [555, 295] on div "Facturas Aceptada" at bounding box center [579, 297] width 789 height 32
click at [618, 347] on div "Entregas En proceso" at bounding box center [579, 351] width 789 height 32
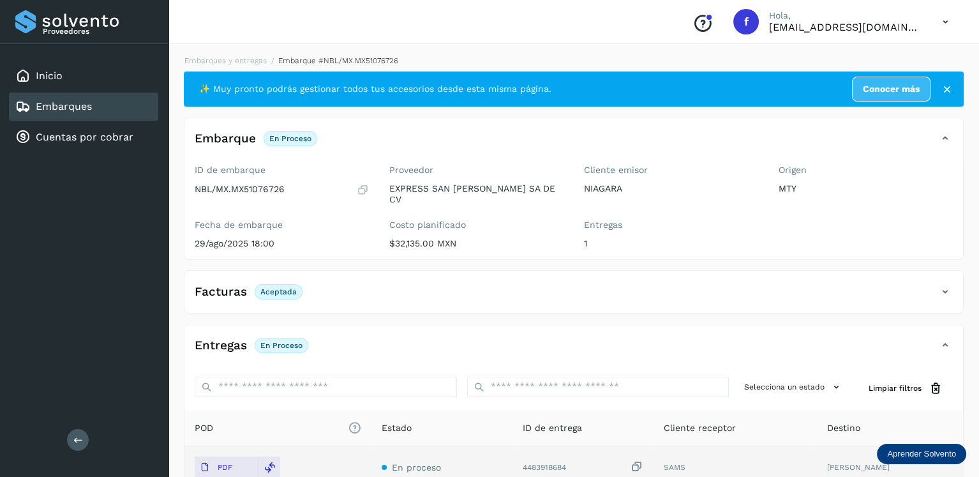
scroll to position [126, 0]
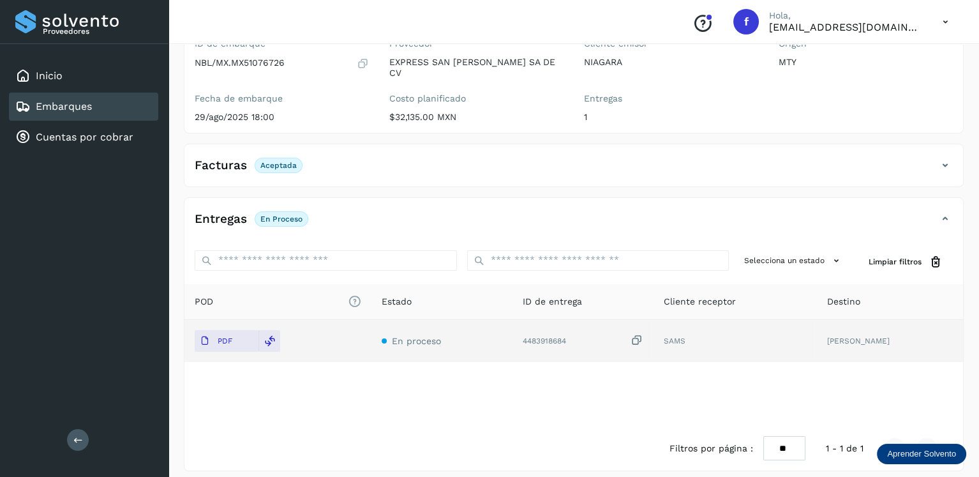
click at [87, 104] on link "Embarques" at bounding box center [64, 106] width 56 height 12
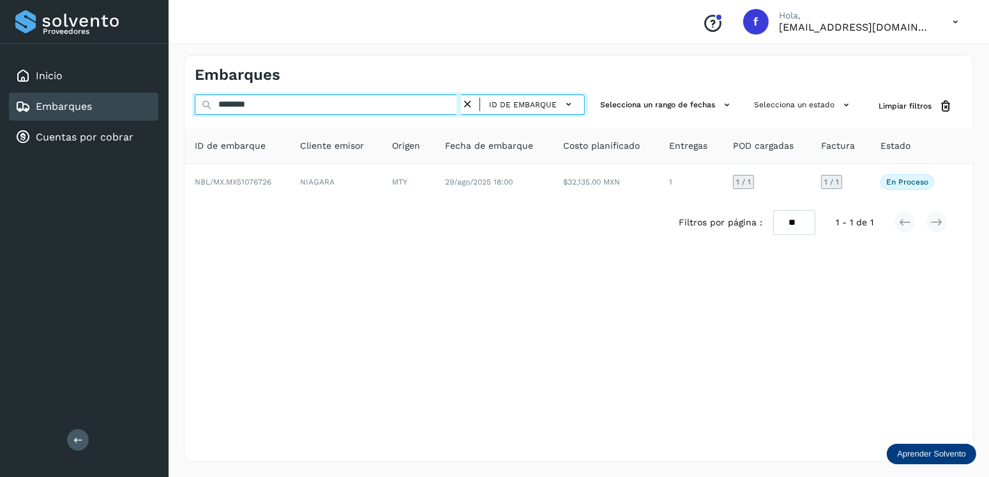
drag, startPoint x: 262, startPoint y: 109, endPoint x: 174, endPoint y: 117, distance: 88.5
click at [174, 117] on div "Embarques ******** ID de embarque Selecciona un rango de fechas Selecciona un e…" at bounding box center [579, 258] width 820 height 437
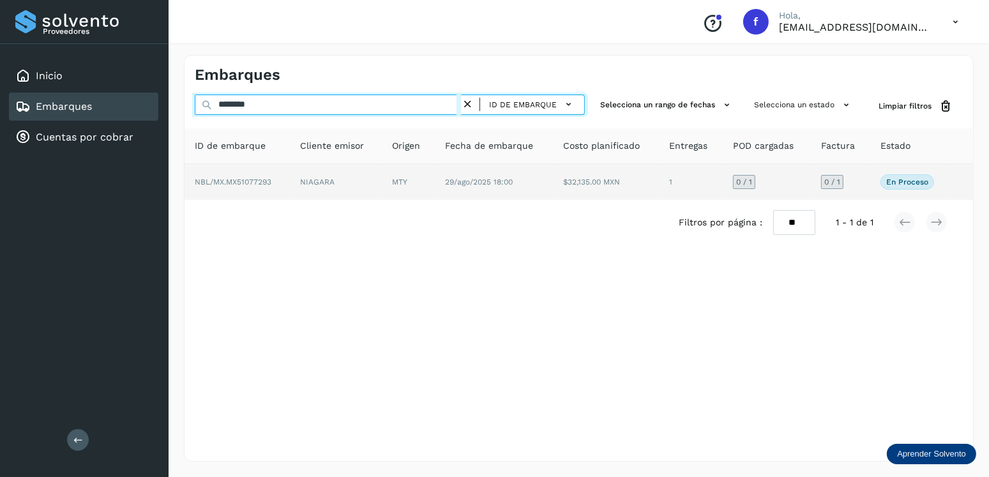
type input "********"
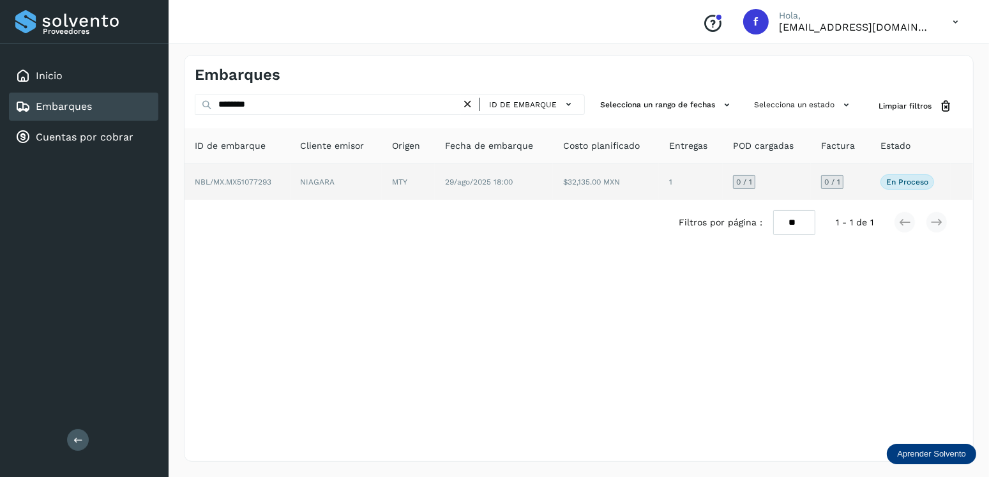
click at [496, 170] on td "29/ago/2025 18:00" at bounding box center [494, 182] width 118 height 36
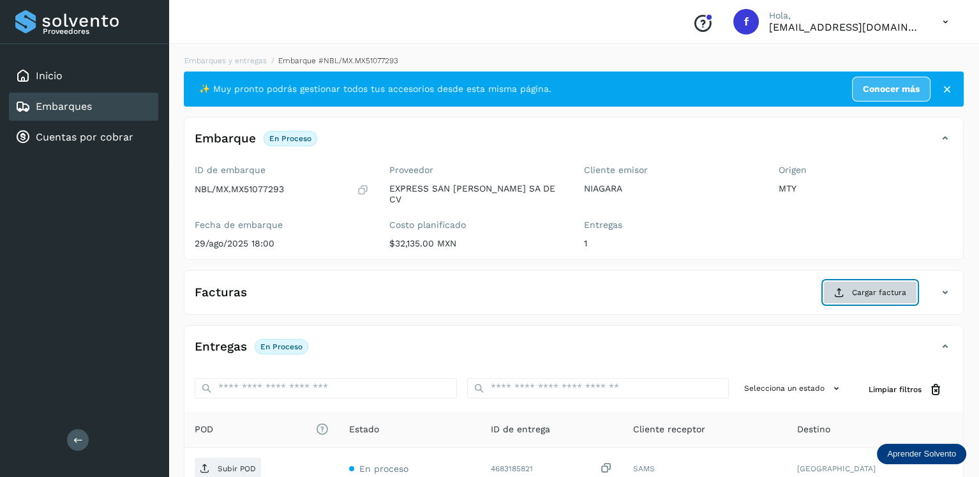
click at [856, 288] on span "Cargar factura" at bounding box center [879, 292] width 54 height 11
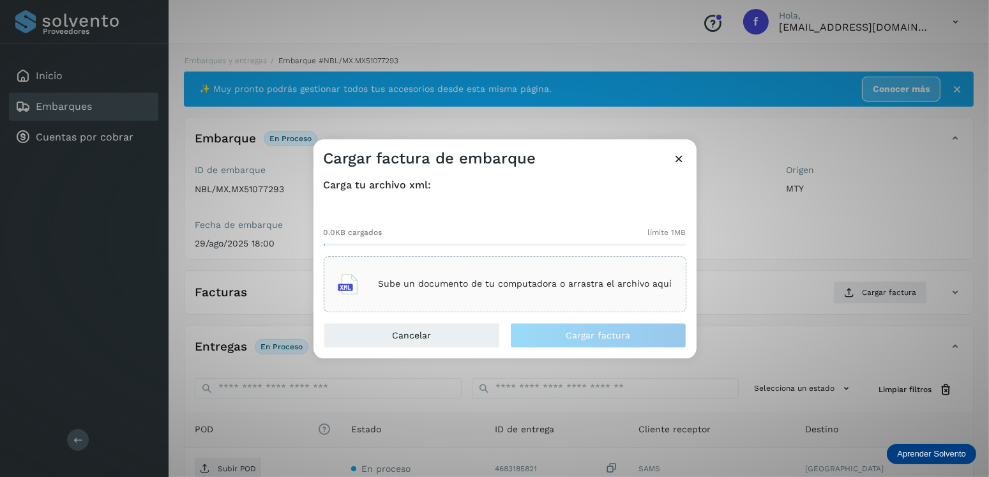
click at [553, 279] on p "Sube un documento de tu computadora o arrastra el archivo aquí" at bounding box center [526, 284] width 294 height 11
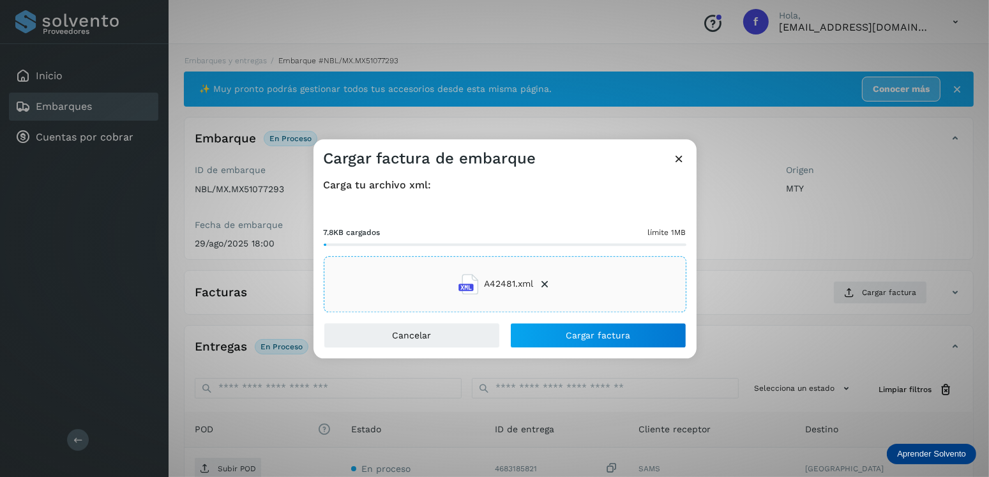
click at [535, 321] on div "Carga tu archivo xml: 7.8KB cargados límite 1MB A42481.xml" at bounding box center [505, 246] width 383 height 154
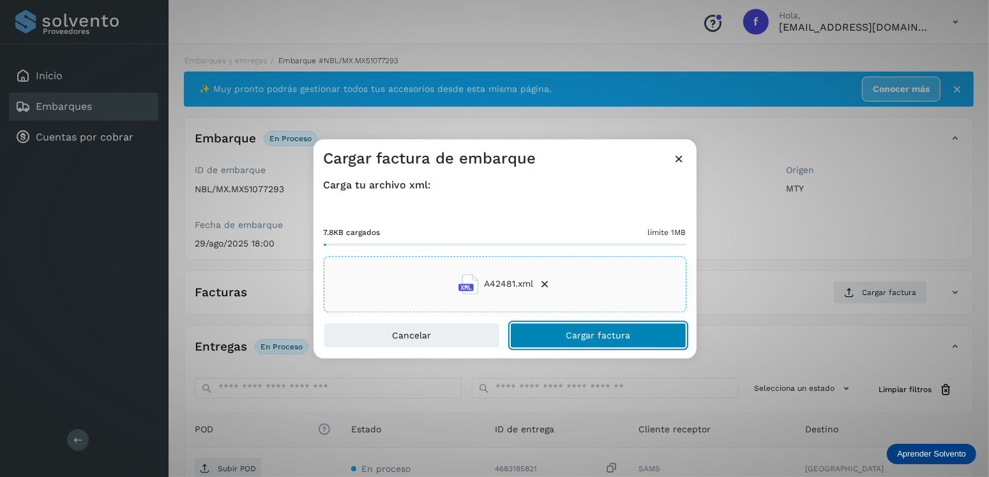
click at [552, 328] on button "Cargar factura" at bounding box center [598, 335] width 176 height 26
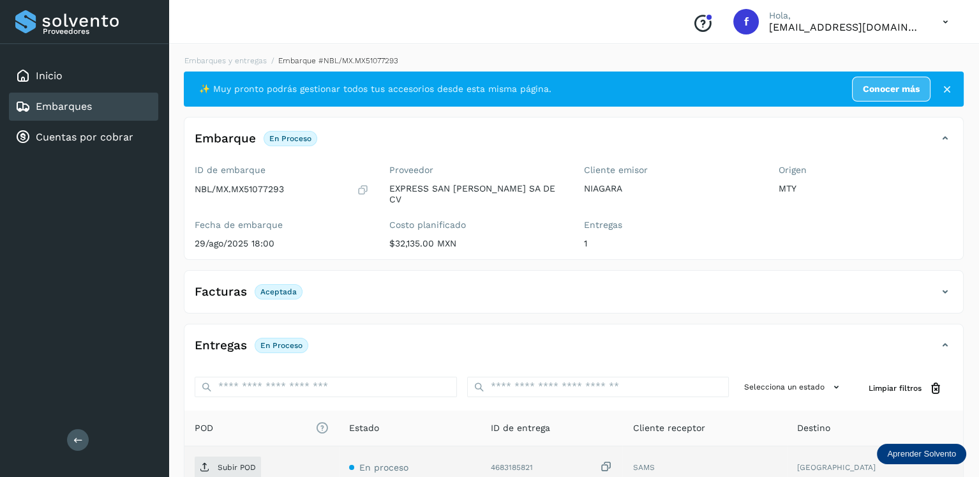
scroll to position [126, 0]
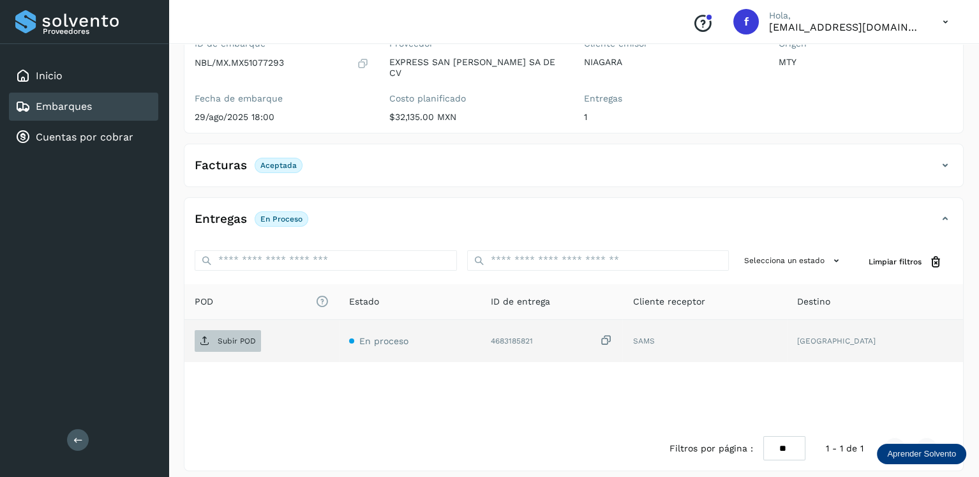
click at [249, 336] on span "Subir POD" at bounding box center [228, 341] width 66 height 20
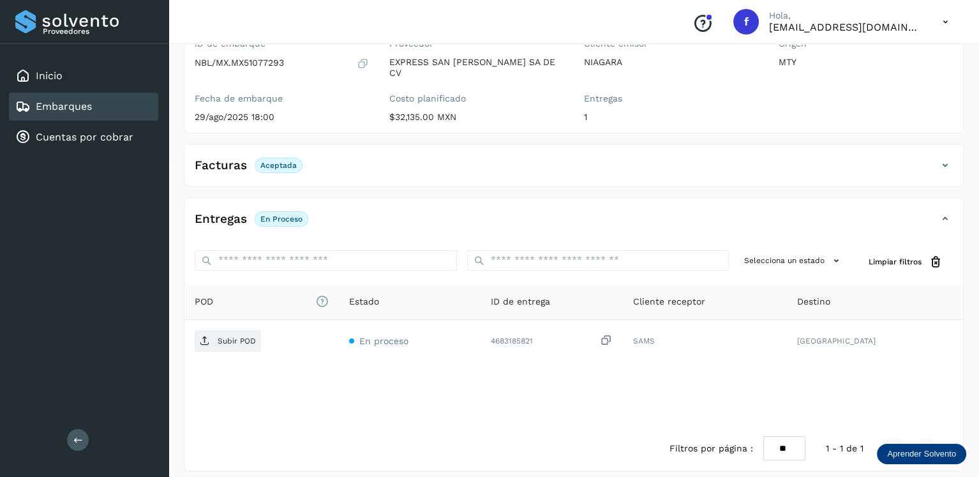
click at [266, 164] on div "Facturas Aceptada" at bounding box center [561, 166] width 753 height 22
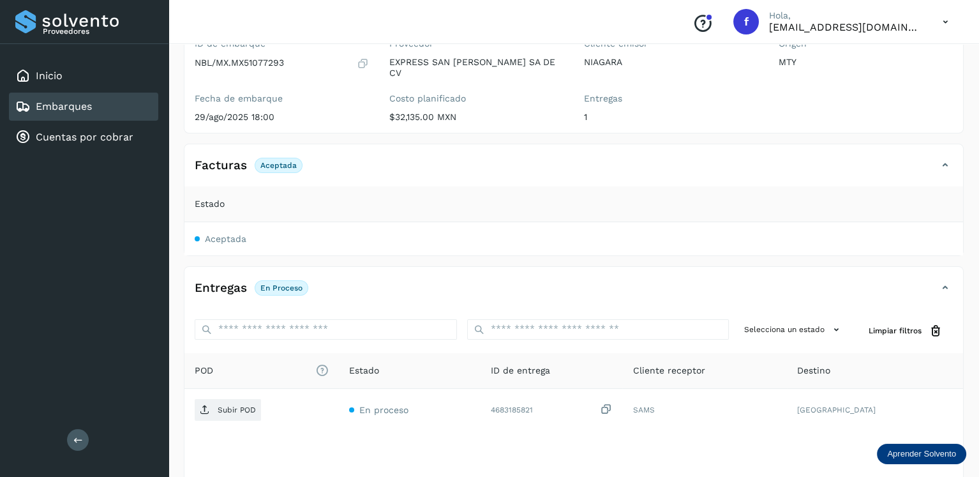
click at [213, 234] on span "Aceptada" at bounding box center [226, 239] width 42 height 10
click at [274, 234] on td "Aceptada" at bounding box center [574, 238] width 779 height 33
click at [281, 161] on p "Aceptada" at bounding box center [279, 165] width 36 height 9
click at [326, 170] on div "Facturas Aceptada" at bounding box center [574, 171] width 779 height 32
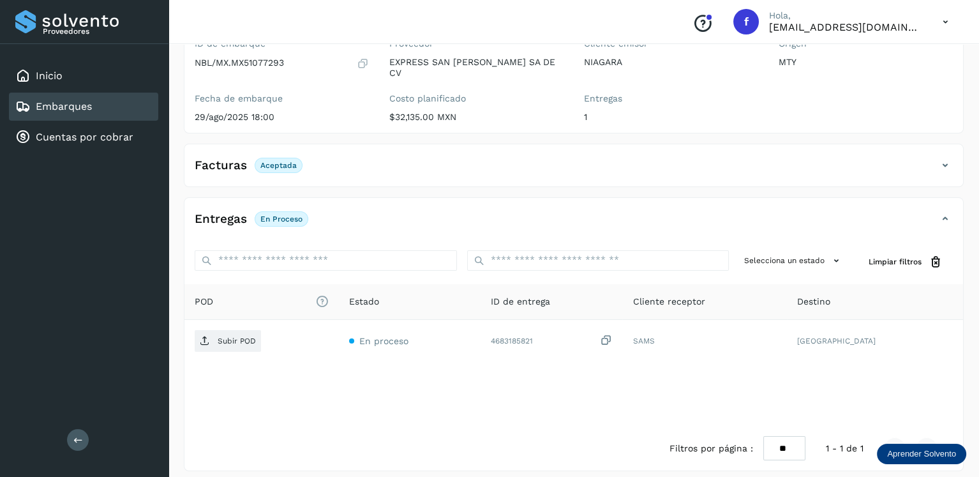
drag, startPoint x: 333, startPoint y: 162, endPoint x: 245, endPoint y: 189, distance: 91.5
click at [333, 162] on div "Facturas Aceptada" at bounding box center [561, 166] width 753 height 22
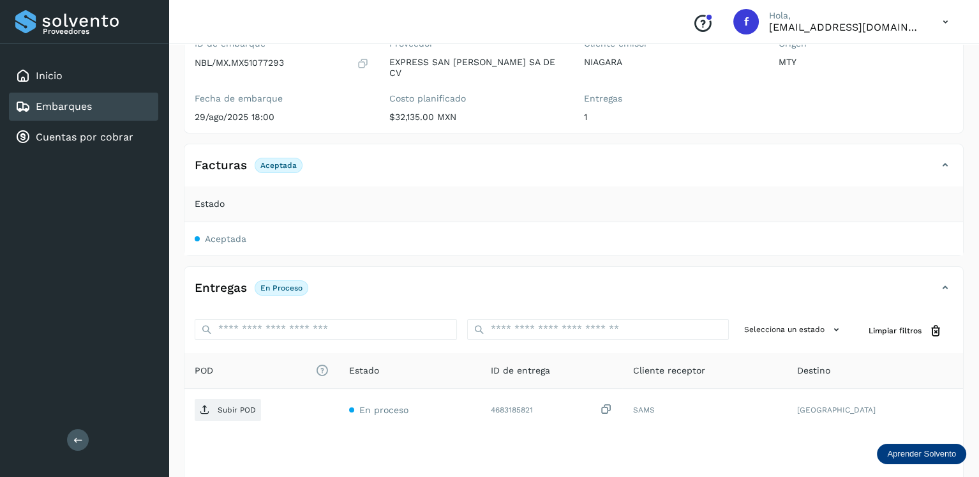
click at [224, 234] on span "Aceptada" at bounding box center [226, 239] width 42 height 10
click at [325, 232] on td "Aceptada" at bounding box center [574, 238] width 779 height 33
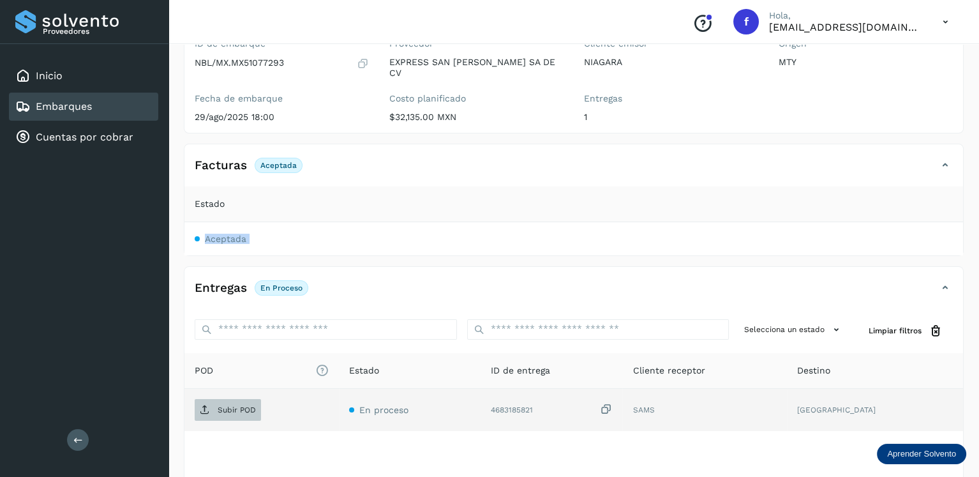
click at [241, 405] on p "Subir POD" at bounding box center [237, 409] width 38 height 9
click at [242, 405] on p "Subir POD" at bounding box center [237, 409] width 38 height 9
